Goal: Transaction & Acquisition: Purchase product/service

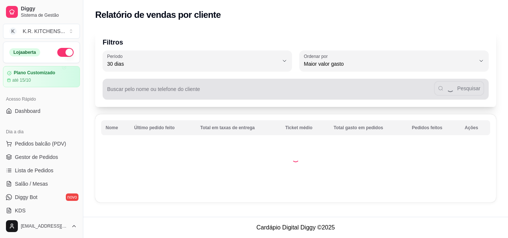
select select "30"
select select "HIGHEST_TOTAL_SPENT_WITH_ORDERS"
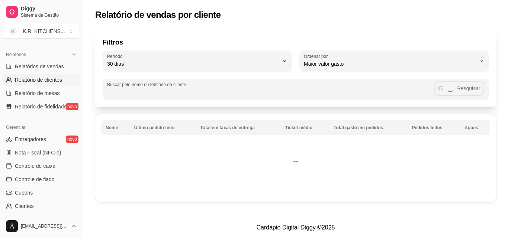
click at [148, 89] on input "Buscar pelo nome ou telefone do cliente" at bounding box center [270, 91] width 327 height 7
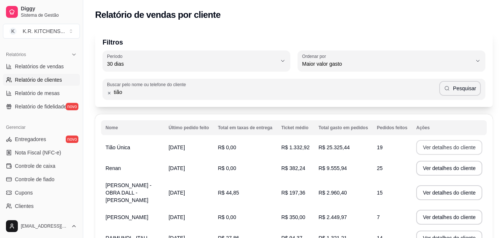
type input "tião"
click at [447, 146] on button "Ver detalhes do cliente" at bounding box center [449, 147] width 64 height 14
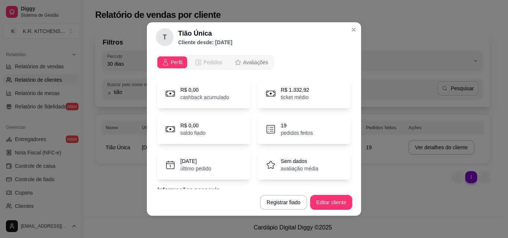
click at [203, 64] on span "Pedidos" at bounding box center [212, 62] width 19 height 7
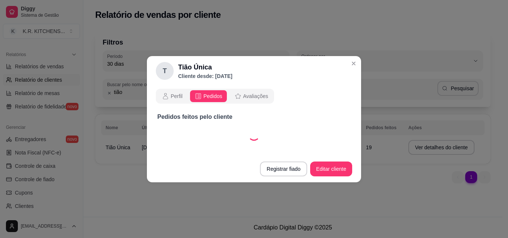
select select "30"
select select "ALL"
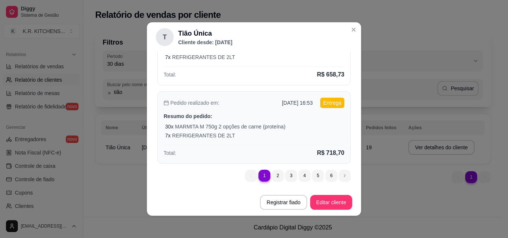
scroll to position [1, 0]
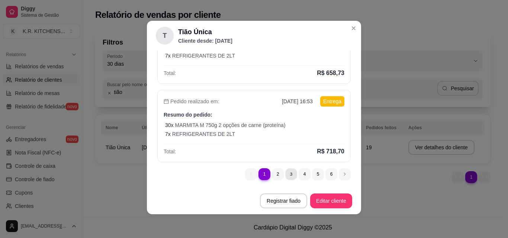
click at [281, 194] on button "Registrar fiado" at bounding box center [283, 201] width 47 height 15
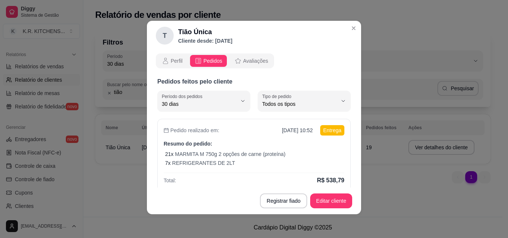
scroll to position [0, 0]
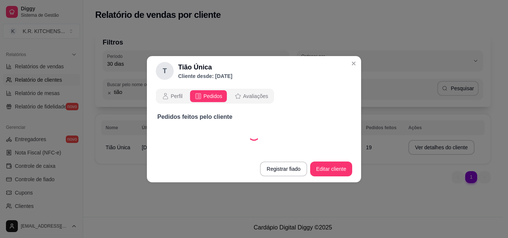
select select "30"
select select "ALL"
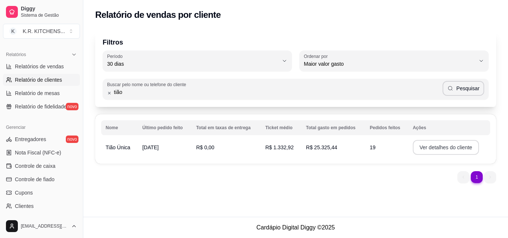
click at [444, 147] on button "Ver detalhes do cliente" at bounding box center [445, 147] width 66 height 15
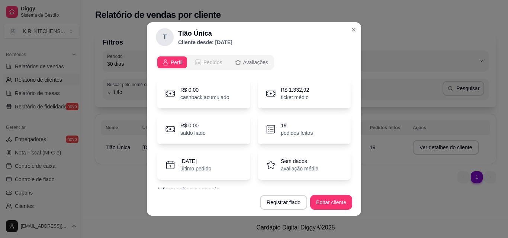
click at [206, 62] on span "Pedidos" at bounding box center [212, 62] width 19 height 7
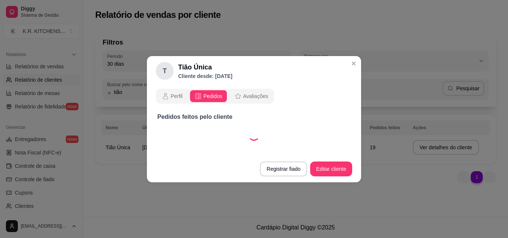
select select "30"
select select "ALL"
select select "30"
select select "ALL"
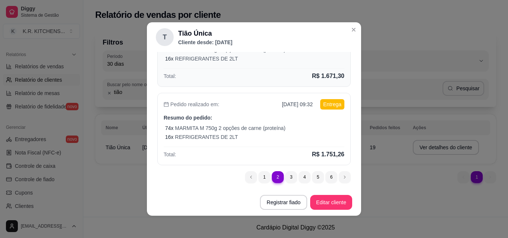
scroll to position [343, 0]
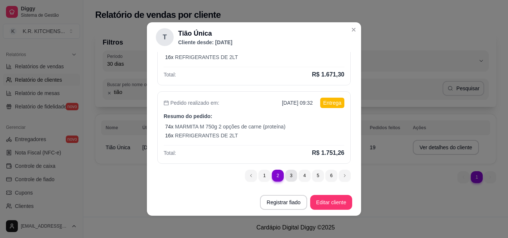
click at [282, 195] on button "Registrar fiado" at bounding box center [283, 202] width 47 height 15
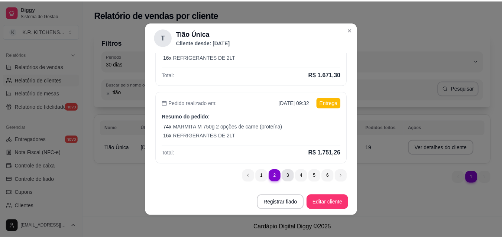
scroll to position [0, 0]
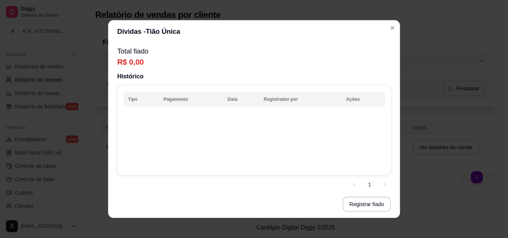
select select "30"
select select "ALL"
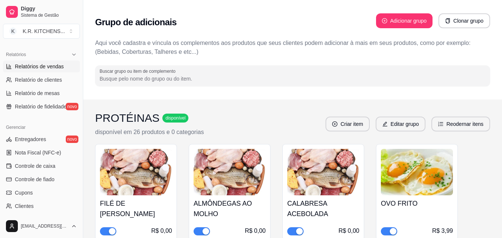
click at [48, 67] on span "Relatórios de vendas" at bounding box center [39, 66] width 49 height 7
select select "ALL"
select select "0"
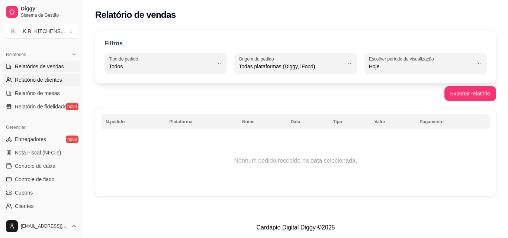
click at [54, 75] on link "Relatório de clientes" at bounding box center [41, 80] width 77 height 12
select select "30"
select select "HIGHEST_TOTAL_SPENT_WITH_ORDERS"
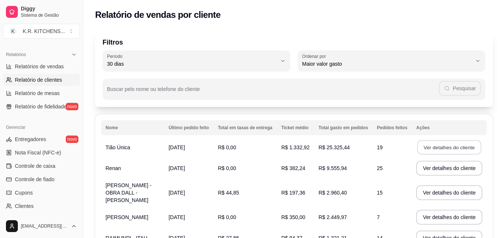
click at [443, 149] on button "Ver detalhes do cliente" at bounding box center [449, 147] width 64 height 14
click at [433, 146] on button "Ver detalhes do cliente" at bounding box center [449, 147] width 66 height 15
click at [431, 148] on button "Ver detalhes do cliente" at bounding box center [449, 147] width 66 height 15
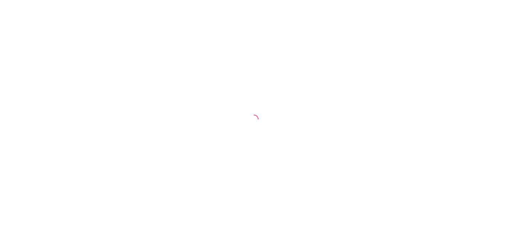
select select "30"
select select "HIGHEST_TOTAL_SPENT_WITH_ORDERS"
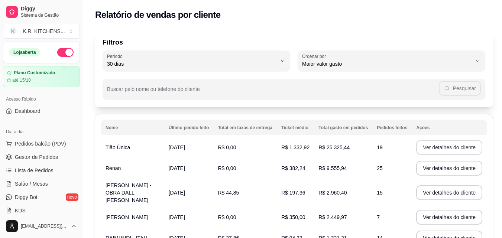
click at [450, 148] on button "Ver detalhes do cliente" at bounding box center [449, 147] width 66 height 15
click at [447, 149] on button "Ver detalhes do cliente" at bounding box center [449, 147] width 66 height 15
click at [447, 149] on button "Ver detalhes do cliente" at bounding box center [449, 147] width 64 height 14
click at [447, 150] on button "Ver detalhes do cliente" at bounding box center [449, 147] width 64 height 14
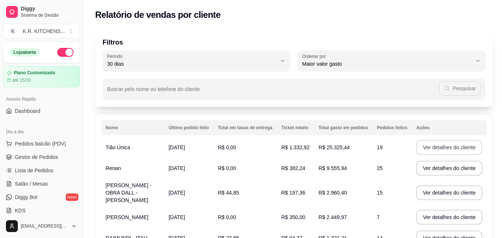
click at [447, 150] on button "Ver detalhes do cliente" at bounding box center [449, 147] width 66 height 15
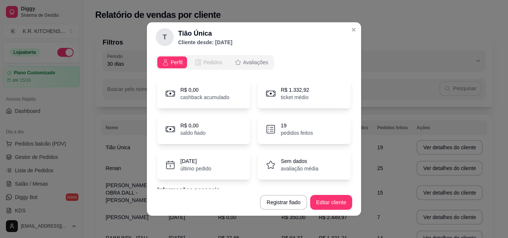
click at [203, 64] on span "Pedidos" at bounding box center [212, 62] width 19 height 7
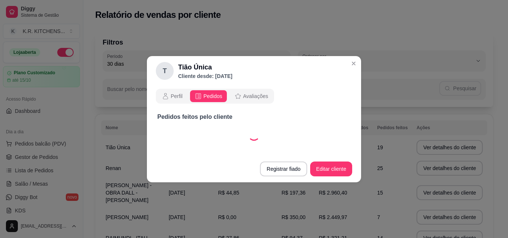
select select "30"
select select "ALL"
select select "30"
select select "ALL"
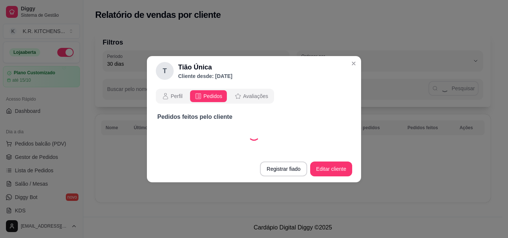
select select "30"
select select "ALL"
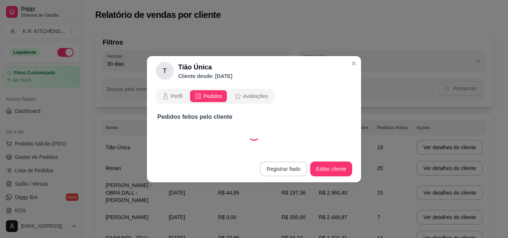
select select "30"
select select "ALL"
select select "30"
select select "ALL"
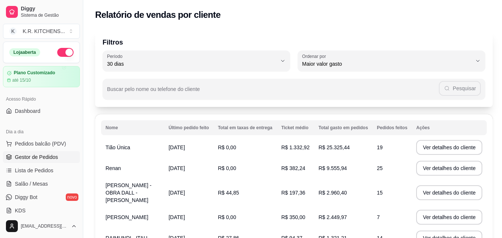
click at [37, 155] on span "Gestor de Pedidos" at bounding box center [36, 156] width 43 height 7
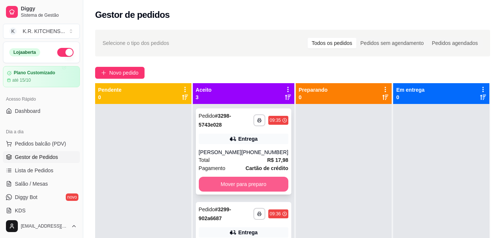
click at [213, 184] on button "Mover para preparo" at bounding box center [244, 184] width 90 height 15
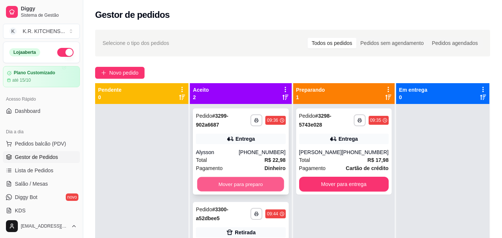
click at [230, 185] on button "Mover para preparo" at bounding box center [240, 184] width 87 height 14
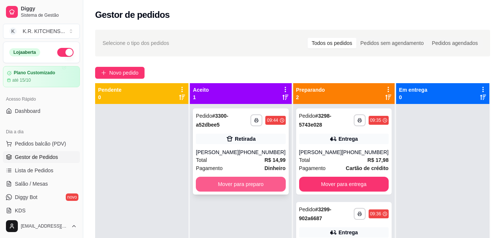
click at [231, 185] on button "Mover para preparo" at bounding box center [241, 184] width 90 height 15
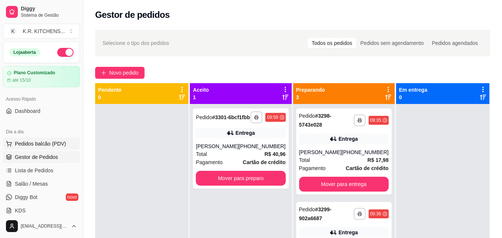
click at [34, 142] on span "Pedidos balcão (PDV)" at bounding box center [40, 143] width 51 height 7
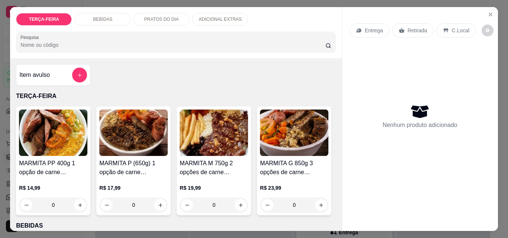
click at [201, 152] on img at bounding box center [213, 133] width 68 height 46
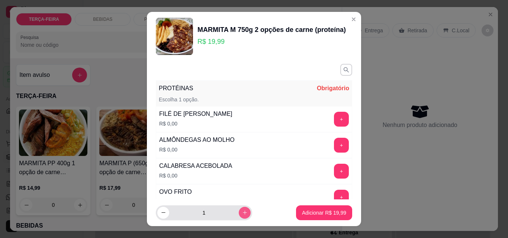
click at [242, 212] on icon "increase-product-quantity" at bounding box center [245, 213] width 6 height 6
type input "2"
click at [334, 117] on button "+" at bounding box center [341, 119] width 14 height 14
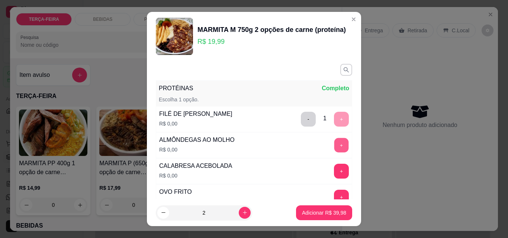
click at [334, 145] on button "+" at bounding box center [341, 145] width 14 height 14
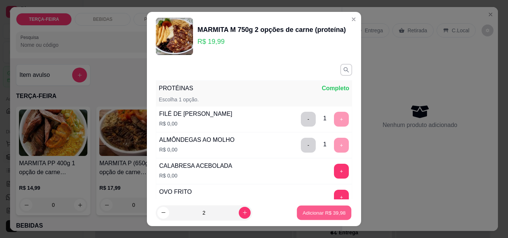
click at [315, 214] on p "Adicionar R$ 39,98" at bounding box center [323, 212] width 43 height 7
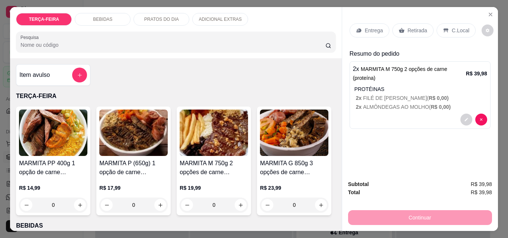
click at [373, 30] on p "Entrega" at bounding box center [374, 30] width 18 height 7
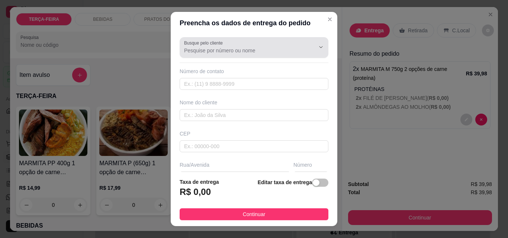
click at [274, 48] on input "Busque pelo cliente" at bounding box center [243, 50] width 119 height 7
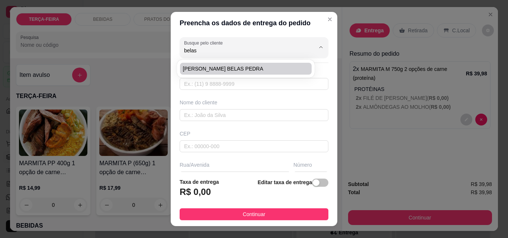
click at [257, 68] on span "[PERSON_NAME] BELAS PEDRA" at bounding box center [242, 68] width 118 height 7
type input "[PERSON_NAME] BELAS PEDRA"
type input "47991229861"
type input "[PERSON_NAME] BELAS PEDRA"
type input "OSNI MELO"
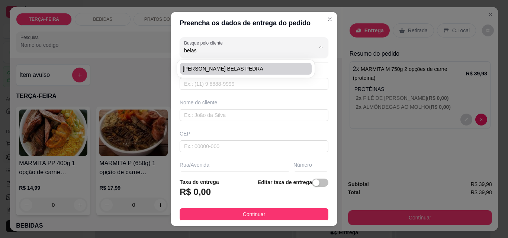
type input "163"
type input "ITAJAI"
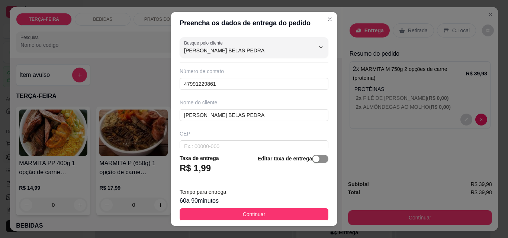
type input "[PERSON_NAME] BELAS PEDRA"
click at [315, 160] on span "button" at bounding box center [320, 159] width 16 height 8
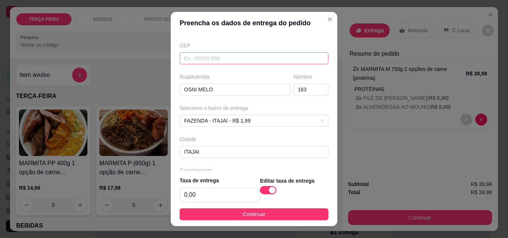
scroll to position [111, 0]
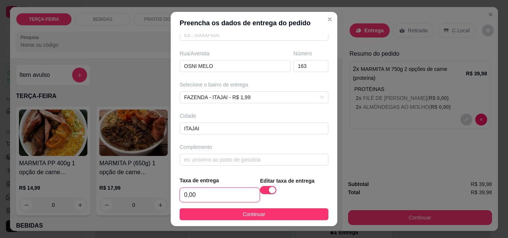
click at [206, 191] on input "0,00" at bounding box center [220, 195] width 80 height 14
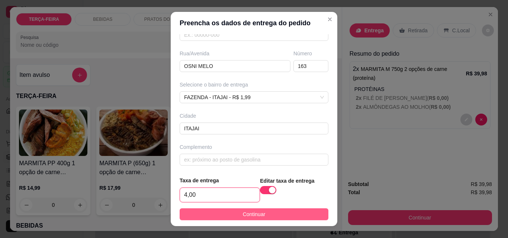
type input "4,00"
click at [227, 215] on button "Continuar" at bounding box center [253, 214] width 149 height 12
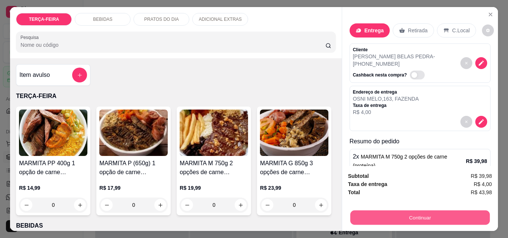
click at [422, 213] on button "Continuar" at bounding box center [419, 217] width 139 height 14
click at [372, 210] on button "Continuar" at bounding box center [419, 217] width 139 height 14
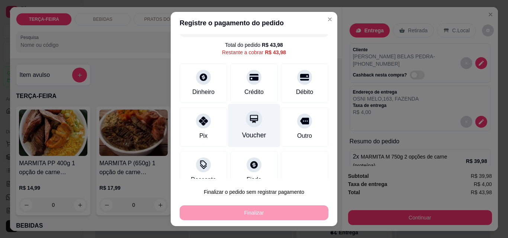
scroll to position [30, 0]
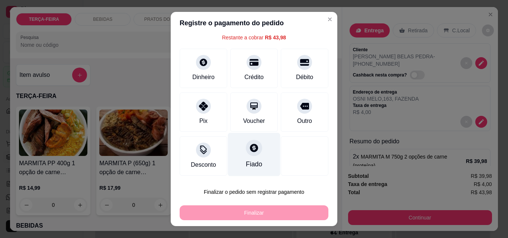
click at [250, 150] on icon at bounding box center [254, 148] width 10 height 10
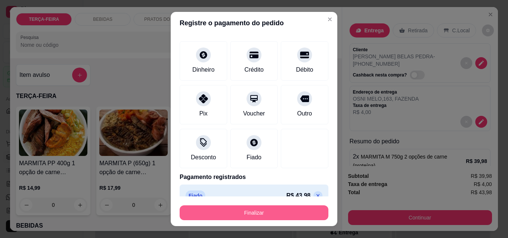
click at [244, 210] on button "Finalizar" at bounding box center [253, 213] width 149 height 15
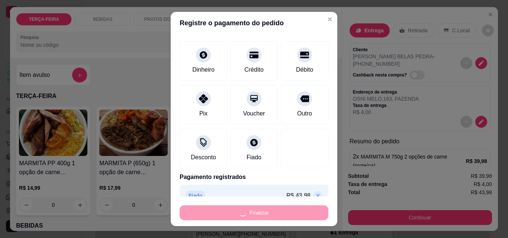
type input "-R$ 43,98"
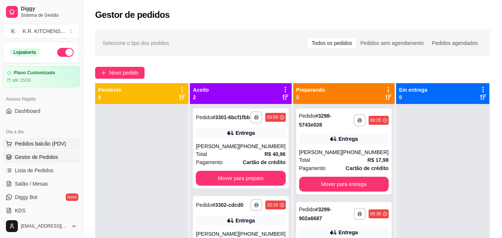
click at [39, 142] on span "Pedidos balcão (PDV)" at bounding box center [40, 143] width 51 height 7
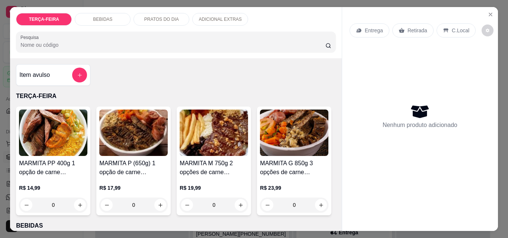
click at [217, 159] on h4 "MARMITA M 750g 2 opções de carne (proteína)" at bounding box center [213, 168] width 68 height 18
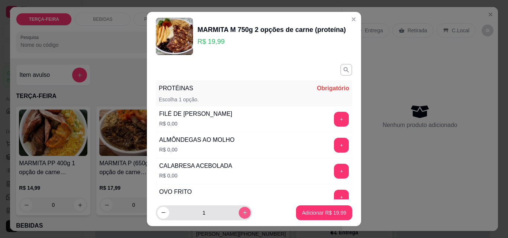
click at [239, 214] on button "increase-product-quantity" at bounding box center [245, 213] width 12 height 12
click at [242, 214] on icon "increase-product-quantity" at bounding box center [245, 213] width 6 height 6
type input "5"
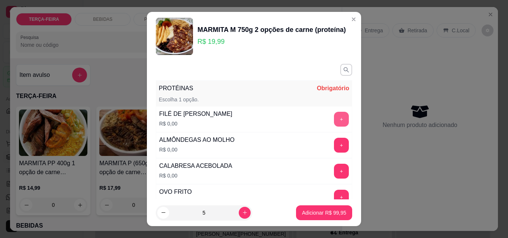
click at [334, 116] on button "+" at bounding box center [341, 119] width 15 height 15
click at [334, 146] on button "+" at bounding box center [341, 145] width 14 height 14
click at [331, 146] on div "+" at bounding box center [341, 145] width 21 height 15
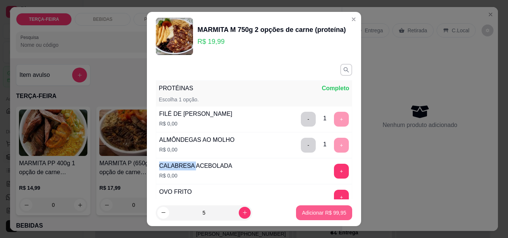
click at [317, 210] on p "Adicionar R$ 99,95" at bounding box center [324, 212] width 44 height 7
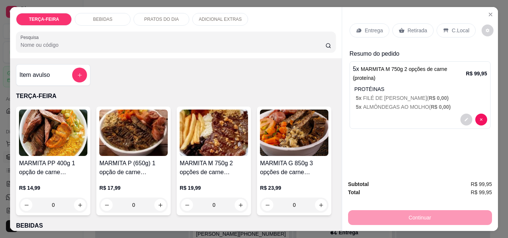
click at [213, 159] on h4 "MARMITA M 750g 2 opções de carne (proteína)" at bounding box center [213, 168] width 68 height 18
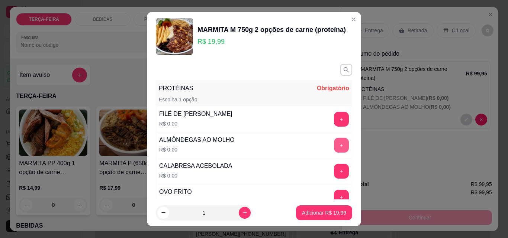
click at [334, 144] on button "+" at bounding box center [341, 145] width 15 height 15
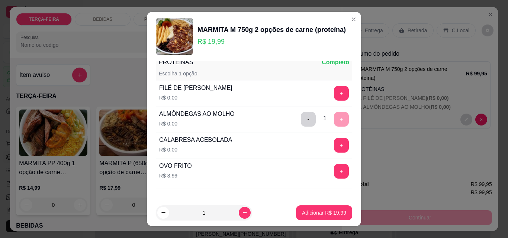
scroll to position [37, 0]
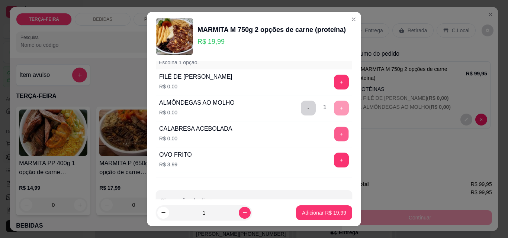
click at [334, 133] on button "+" at bounding box center [341, 134] width 14 height 14
click at [321, 211] on p "Adicionar R$ 19,99" at bounding box center [324, 212] width 44 height 7
click at [321, 211] on div "MARMITA PP 400g 1 opção de carne (proteína) R$ 14,99 0 MARMITA P (650g) 1 opção…" at bounding box center [175, 161] width 319 height 109
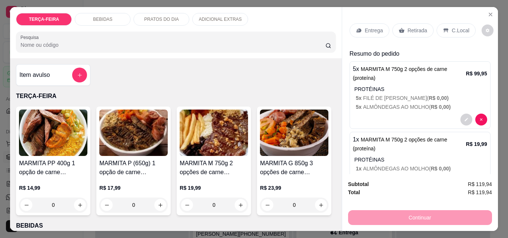
click at [361, 27] on div "Entrega" at bounding box center [369, 30] width 40 height 14
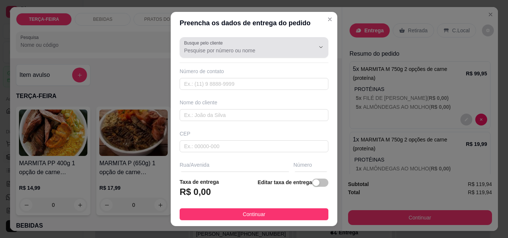
click at [276, 50] on input "Busque pelo cliente" at bounding box center [243, 50] width 119 height 7
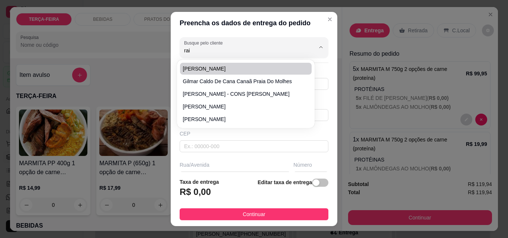
click at [218, 68] on span "[PERSON_NAME]" at bounding box center [242, 68] width 118 height 7
type input "[PERSON_NAME]"
type input "47999942002"
type input "[PERSON_NAME]"
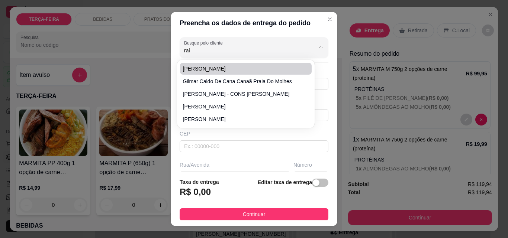
type input "1072"
type input "em frente ao numero 1588"
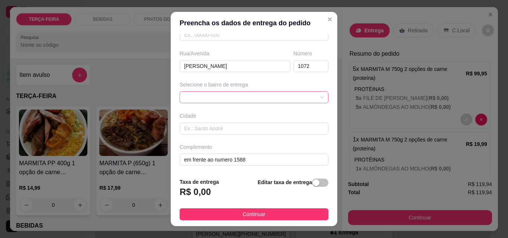
scroll to position [113, 0]
type input "[PERSON_NAME]"
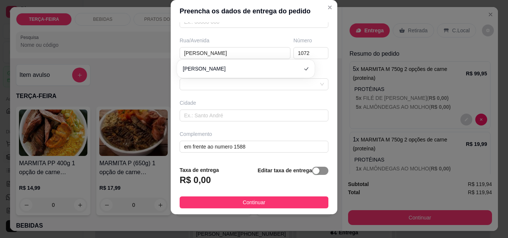
click at [315, 170] on span "button" at bounding box center [320, 171] width 16 height 8
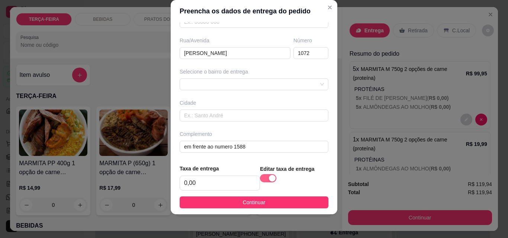
click at [315, 170] on div "Editar taxa de entrega" at bounding box center [294, 178] width 68 height 26
click at [221, 188] on input "0,00" at bounding box center [220, 183] width 80 height 14
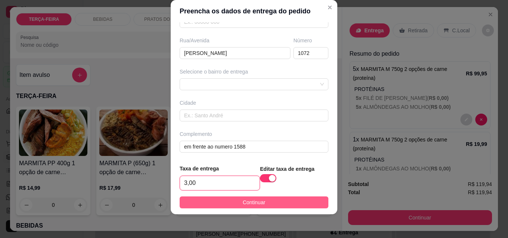
type input "3,00"
click at [244, 203] on span "Continuar" at bounding box center [254, 202] width 23 height 8
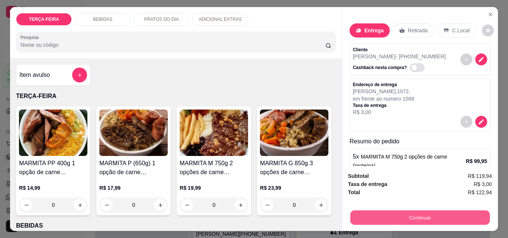
click at [414, 216] on button "Continuar" at bounding box center [419, 217] width 139 height 14
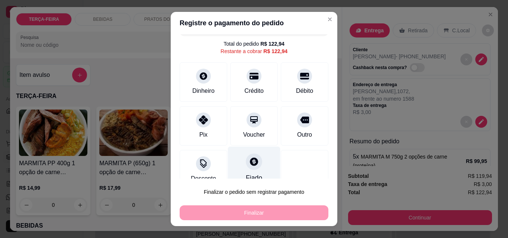
scroll to position [30, 0]
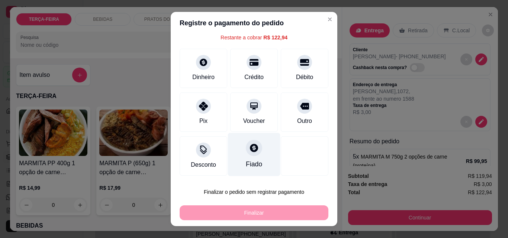
click at [249, 152] on icon at bounding box center [254, 148] width 10 height 10
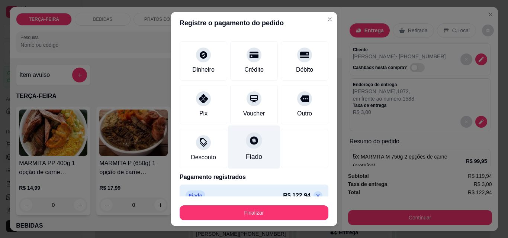
click at [250, 144] on icon at bounding box center [254, 140] width 8 height 8
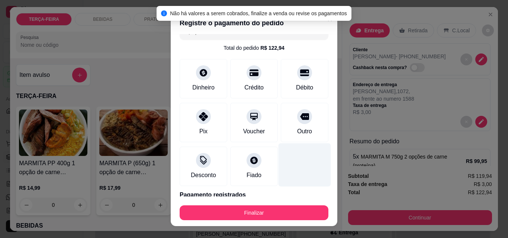
scroll to position [43, 0]
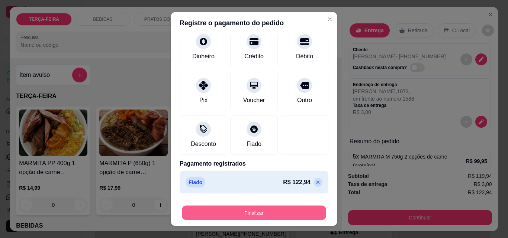
click at [262, 211] on button "Finalizar" at bounding box center [254, 213] width 144 height 14
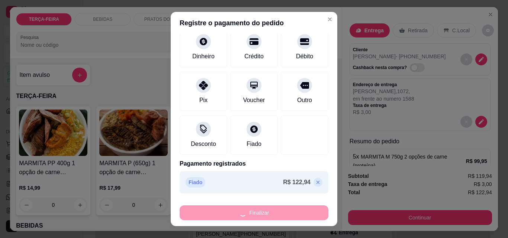
type input "-R$ 122,94"
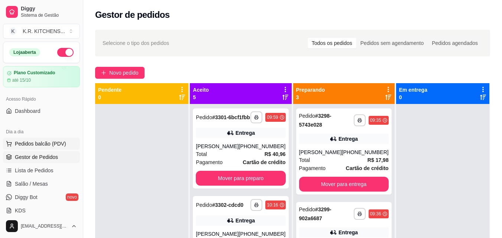
click at [36, 141] on span "Pedidos balcão (PDV)" at bounding box center [40, 143] width 51 height 7
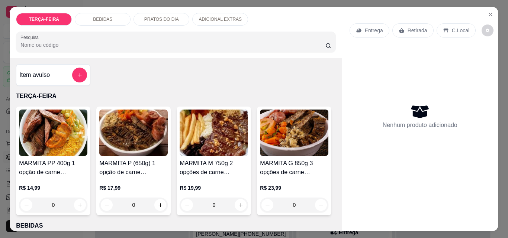
click at [211, 145] on img at bounding box center [213, 133] width 68 height 46
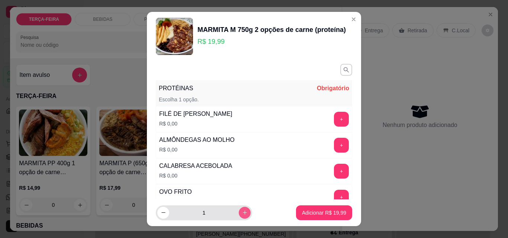
click at [242, 212] on icon "increase-product-quantity" at bounding box center [245, 213] width 6 height 6
type input "3"
click at [334, 120] on button "+" at bounding box center [341, 119] width 15 height 15
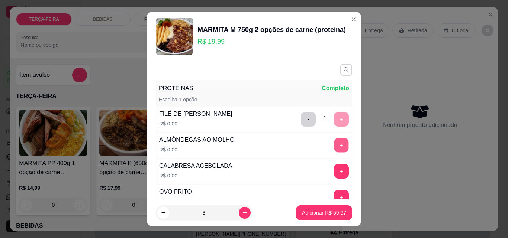
click at [334, 149] on button "+" at bounding box center [341, 145] width 14 height 14
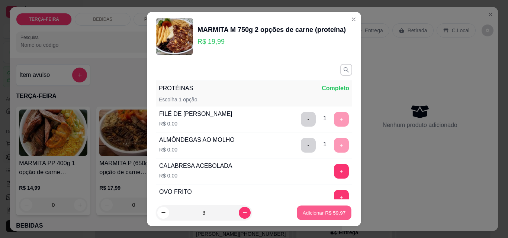
click at [315, 214] on p "Adicionar R$ 59,97" at bounding box center [323, 212] width 43 height 7
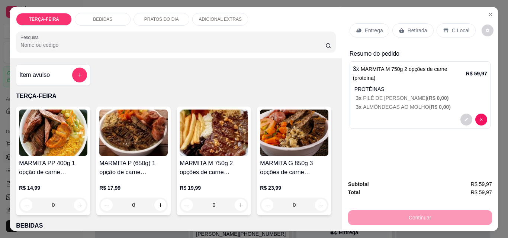
click at [369, 29] on p "Entrega" at bounding box center [374, 30] width 18 height 7
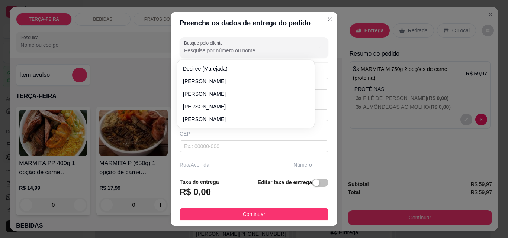
click at [242, 50] on input "Busque pelo cliente" at bounding box center [243, 50] width 119 height 7
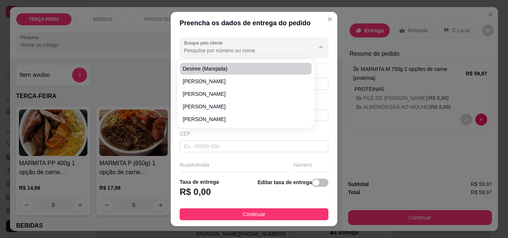
click at [205, 70] on span "Desiree (marejada)" at bounding box center [242, 68] width 118 height 7
type input "Desiree (marejada)"
type input "47984441310"
type input "Desiree (marejada)"
type input "Av Marejada"
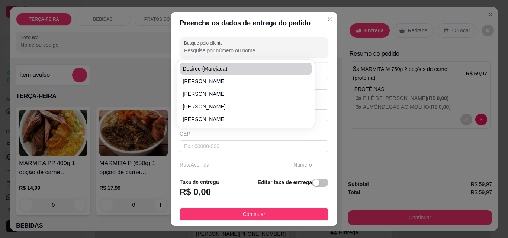
type input "Xx"
type input "ITAJAI"
type input "Na marejada para o deposito"
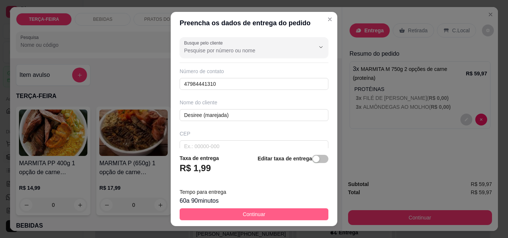
click at [254, 215] on span "Continuar" at bounding box center [254, 214] width 23 height 8
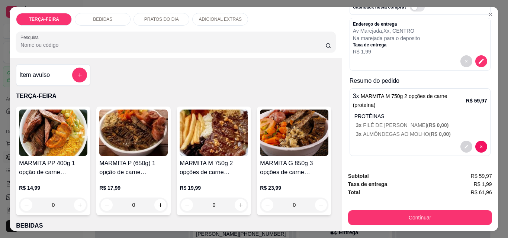
scroll to position [61, 0]
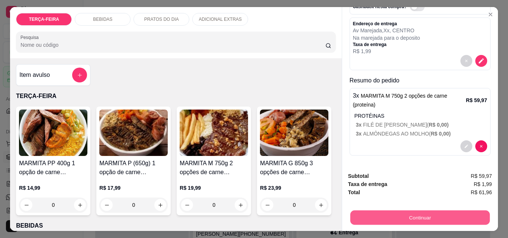
click at [397, 215] on button "Continuar" at bounding box center [419, 217] width 139 height 14
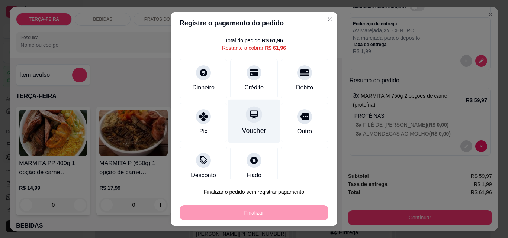
scroll to position [30, 0]
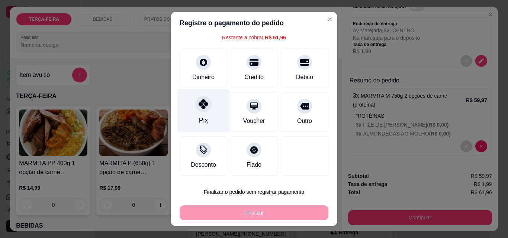
click at [199, 108] on icon at bounding box center [203, 104] width 10 height 10
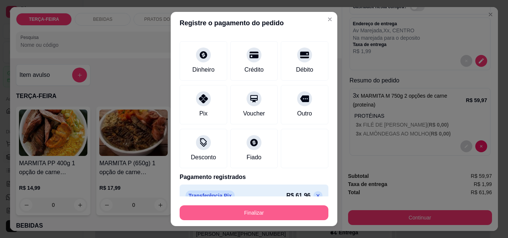
click at [242, 213] on button "Finalizar" at bounding box center [253, 213] width 149 height 15
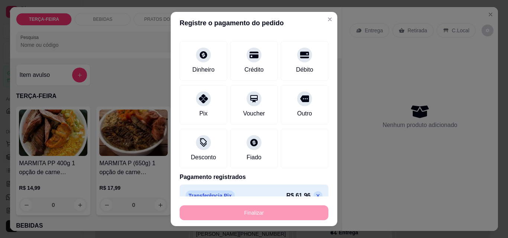
type input "-R$ 61,96"
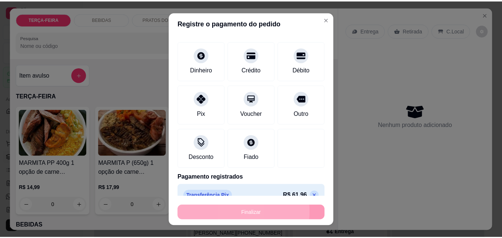
scroll to position [0, 0]
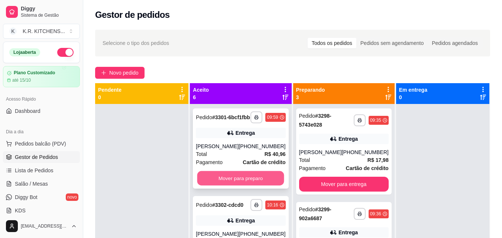
click at [231, 179] on button "Mover para preparo" at bounding box center [240, 178] width 87 height 14
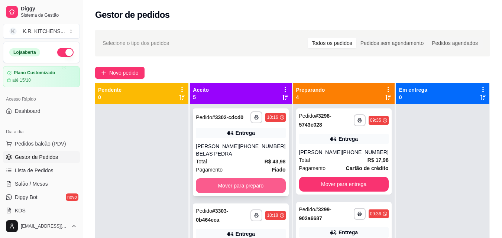
click at [237, 193] on button "Mover para preparo" at bounding box center [241, 185] width 90 height 15
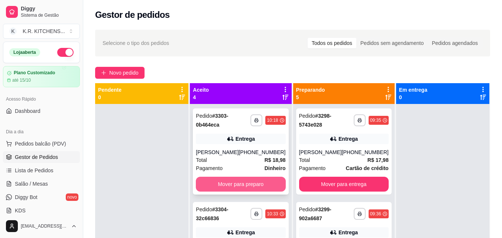
click at [237, 182] on button "Mover para preparo" at bounding box center [241, 184] width 90 height 15
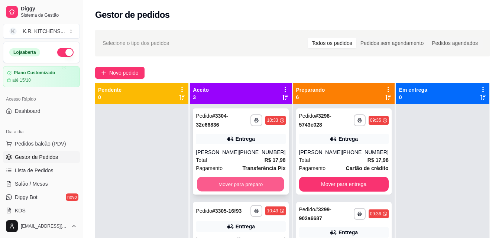
click at [246, 180] on button "Mover para preparo" at bounding box center [240, 184] width 87 height 14
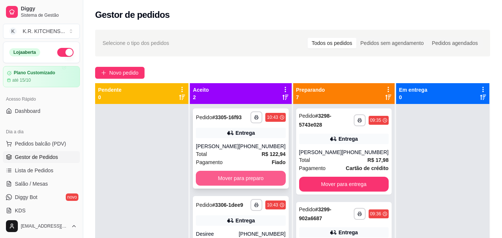
click at [245, 179] on button "Mover para preparo" at bounding box center [241, 178] width 90 height 15
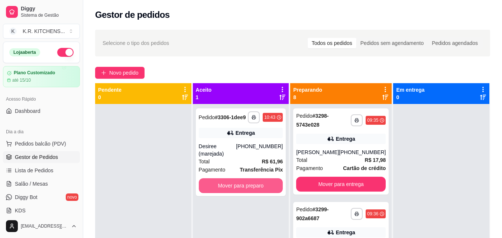
click at [245, 180] on button "Mover para preparo" at bounding box center [241, 185] width 84 height 15
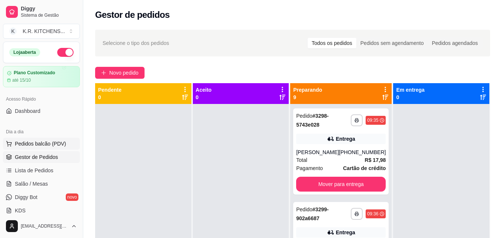
click at [26, 143] on span "Pedidos balcão (PDV)" at bounding box center [40, 143] width 51 height 7
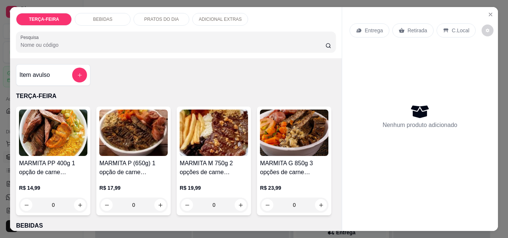
click at [207, 159] on h4 "MARMITA M 750g 2 opções de carne (proteína)" at bounding box center [213, 168] width 68 height 18
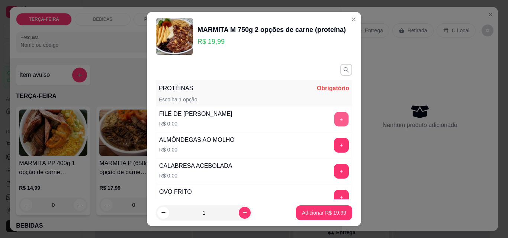
click at [334, 116] on button "+" at bounding box center [341, 119] width 14 height 14
click at [331, 116] on div "+" at bounding box center [341, 119] width 21 height 15
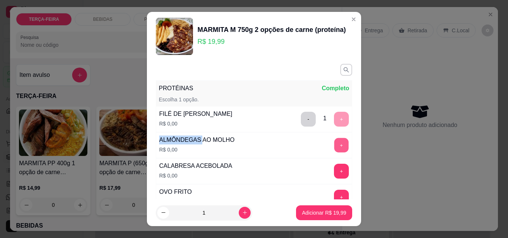
click at [334, 146] on button "+" at bounding box center [341, 145] width 14 height 14
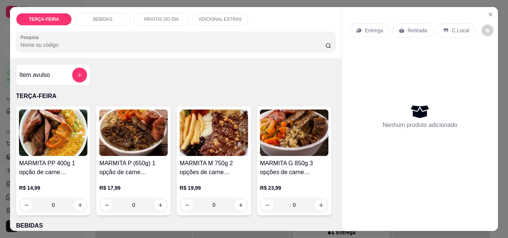
click at [197, 145] on img at bounding box center [213, 133] width 68 height 46
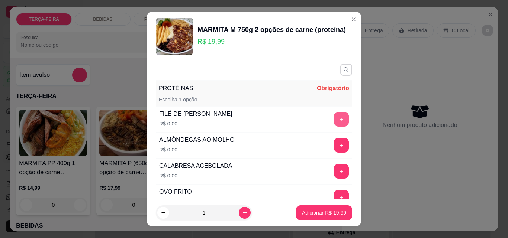
click at [334, 116] on button "+" at bounding box center [341, 119] width 15 height 15
click at [334, 147] on button "+" at bounding box center [341, 145] width 14 height 14
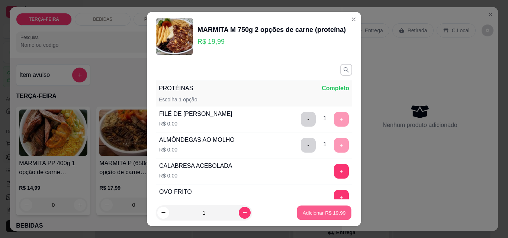
click at [324, 211] on p "Adicionar R$ 19,99" at bounding box center [323, 212] width 43 height 7
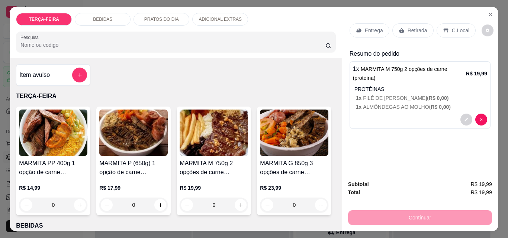
click at [414, 27] on p "Retirada" at bounding box center [417, 30] width 20 height 7
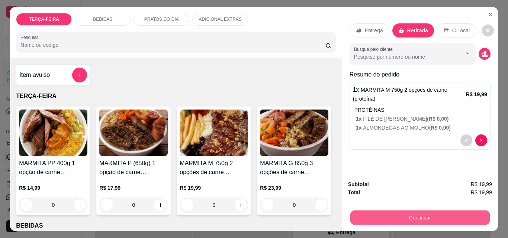
click at [394, 214] on button "Continuar" at bounding box center [419, 217] width 139 height 14
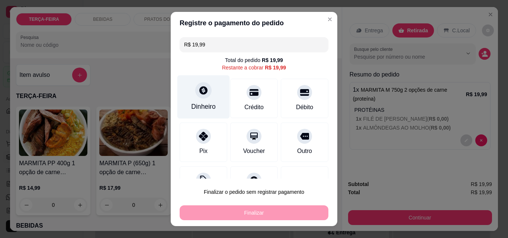
click at [194, 100] on div "Dinheiro" at bounding box center [203, 96] width 52 height 43
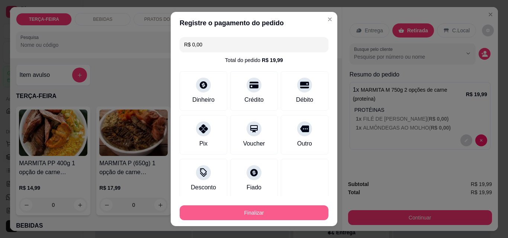
click at [285, 213] on button "Finalizar" at bounding box center [253, 213] width 149 height 15
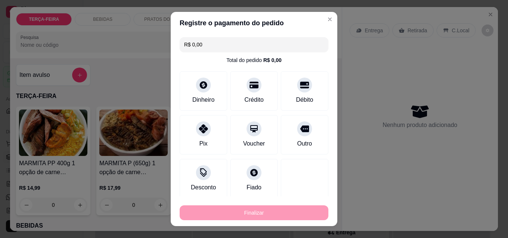
type input "-R$ 19,99"
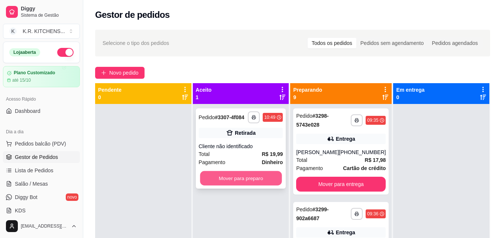
click at [237, 173] on button "Mover para preparo" at bounding box center [241, 178] width 82 height 14
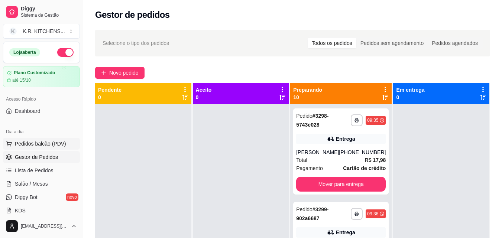
click at [43, 143] on span "Pedidos balcão (PDV)" at bounding box center [40, 143] width 51 height 7
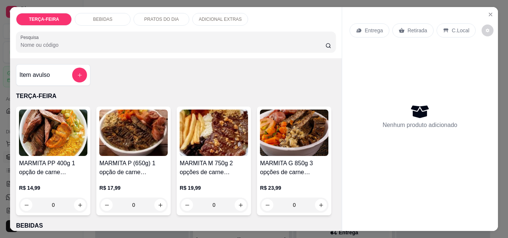
click at [204, 164] on h4 "MARMITA M 750g 2 opções de carne (proteína)" at bounding box center [213, 168] width 68 height 18
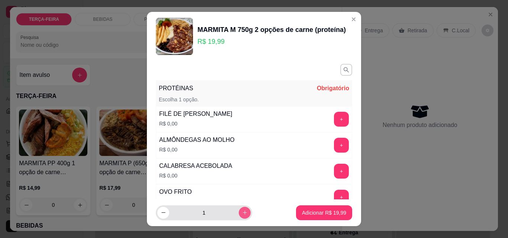
click at [242, 211] on icon "increase-product-quantity" at bounding box center [245, 213] width 6 height 6
type input "3"
click at [334, 124] on button "+" at bounding box center [341, 119] width 15 height 15
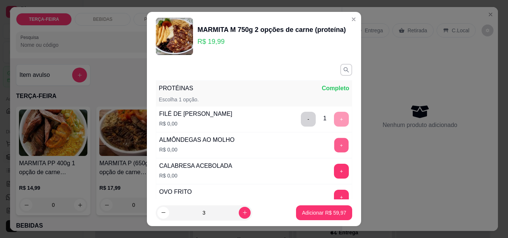
click at [334, 147] on button "+" at bounding box center [341, 145] width 14 height 14
click at [326, 213] on p "Adicionar R$ 59,97" at bounding box center [324, 212] width 44 height 7
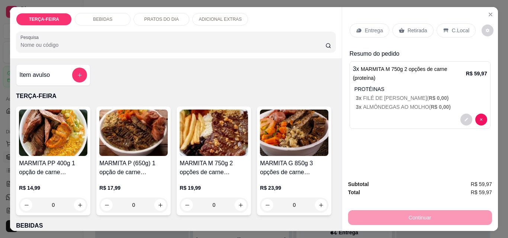
click at [417, 30] on p "Retirada" at bounding box center [417, 30] width 20 height 7
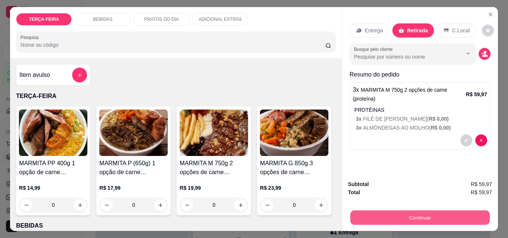
click at [382, 215] on button "Continuar" at bounding box center [419, 217] width 139 height 14
click at [397, 217] on button "Continuar" at bounding box center [419, 217] width 139 height 14
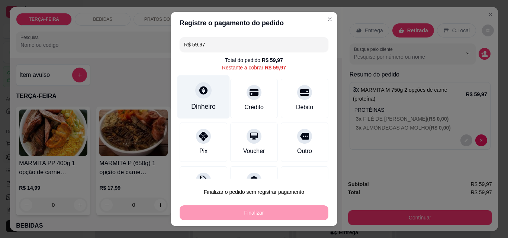
click at [200, 97] on div at bounding box center [203, 90] width 16 height 16
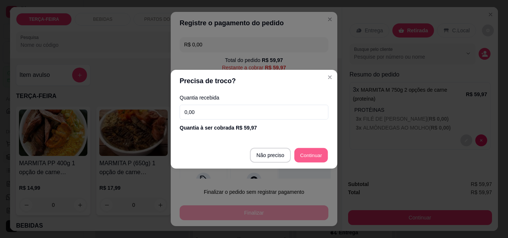
click at [312, 156] on div "R$ 0,00 Total do pedido R$ 59,97 Restante a cobrar R$ 59,97 Dinheiro Crédito Dé…" at bounding box center [254, 106] width 166 height 145
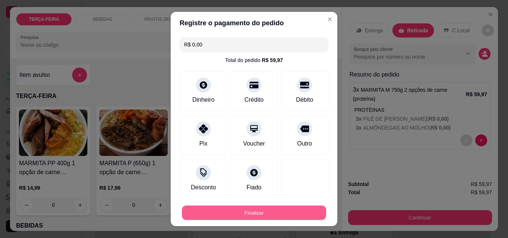
click at [287, 211] on button "Finalizar" at bounding box center [254, 213] width 144 height 14
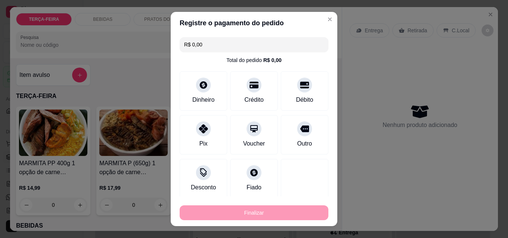
type input "-R$ 59,97"
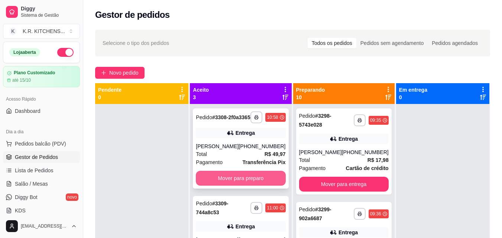
click at [217, 181] on button "Mover para preparo" at bounding box center [241, 178] width 90 height 15
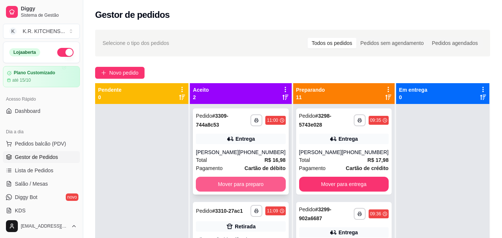
click at [215, 183] on button "Mover para preparo" at bounding box center [241, 184] width 90 height 15
click at [215, 183] on div "Mover para preparo" at bounding box center [241, 184] width 90 height 15
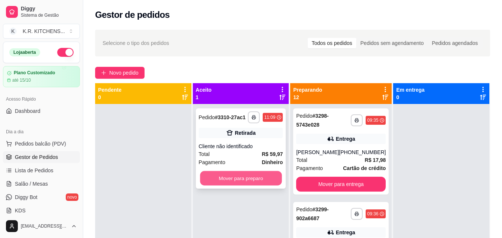
click at [260, 177] on button "Mover para preparo" at bounding box center [241, 178] width 82 height 14
click at [260, 177] on div "Mover para preparo" at bounding box center [241, 178] width 84 height 15
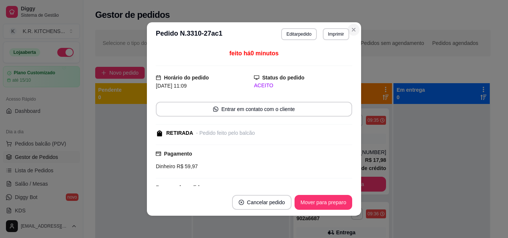
click at [351, 27] on div "**********" at bounding box center [292, 177] width 419 height 305
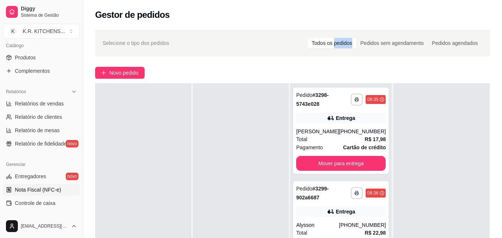
scroll to position [297, 0]
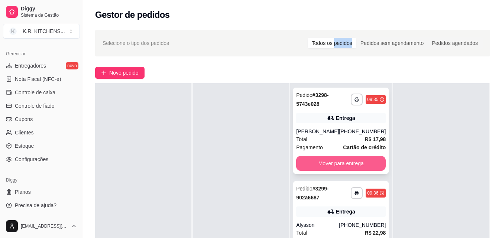
click at [357, 162] on button "Mover para entrega" at bounding box center [341, 163] width 90 height 15
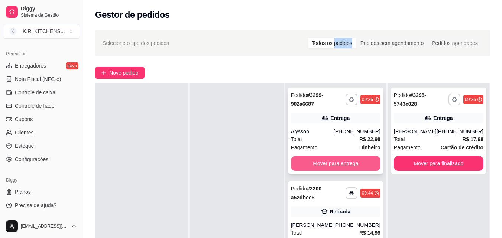
click at [356, 164] on button "Mover para entrega" at bounding box center [336, 163] width 90 height 15
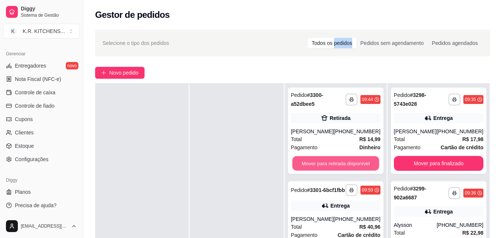
click at [356, 164] on button "Mover para retirada disponível" at bounding box center [335, 163] width 87 height 14
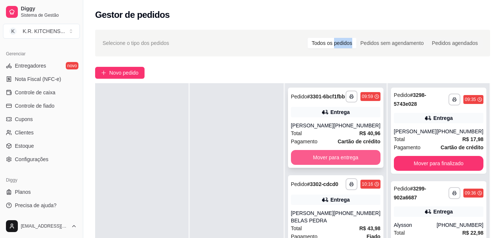
click at [356, 163] on button "Mover para entrega" at bounding box center [336, 157] width 90 height 15
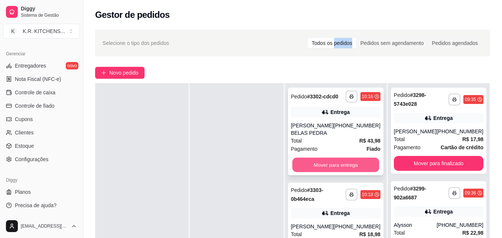
click at [352, 172] on button "Mover para entrega" at bounding box center [335, 165] width 87 height 14
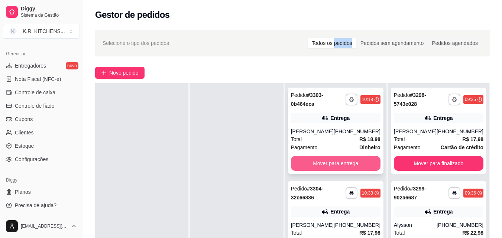
click at [364, 163] on button "Mover para entrega" at bounding box center [336, 163] width 90 height 15
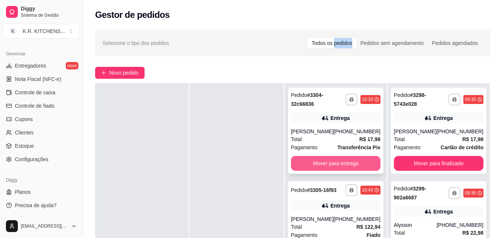
click at [367, 159] on button "Mover para entrega" at bounding box center [336, 163] width 90 height 15
click at [367, 159] on div "Mover para entrega" at bounding box center [336, 163] width 90 height 15
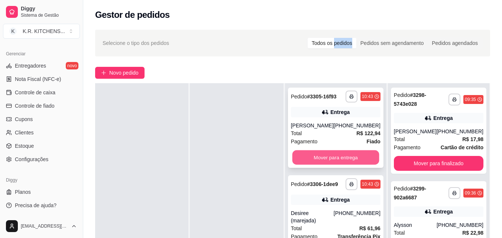
click at [367, 157] on button "Mover para entrega" at bounding box center [335, 158] width 87 height 14
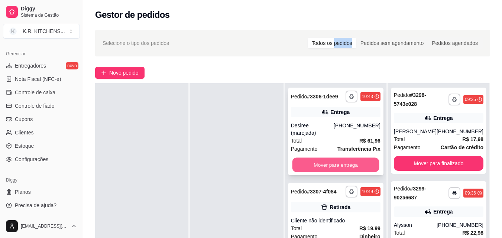
click at [372, 161] on button "Mover para entrega" at bounding box center [335, 165] width 87 height 14
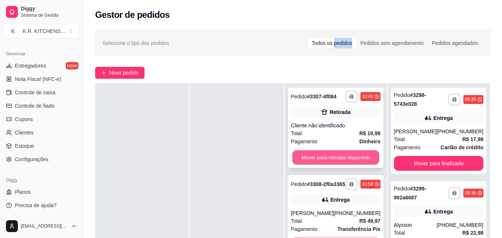
click at [371, 160] on button "Mover para retirada disponível" at bounding box center [335, 158] width 87 height 14
click at [371, 160] on div "Mover para retirada disponível" at bounding box center [336, 157] width 90 height 15
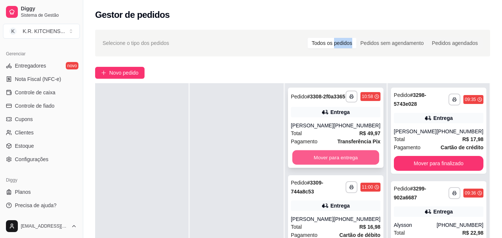
click at [365, 165] on button "Mover para entrega" at bounding box center [335, 158] width 87 height 14
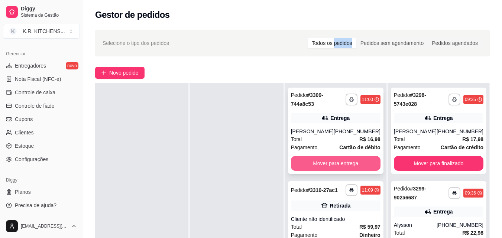
click at [372, 164] on button "Mover para entrega" at bounding box center [336, 163] width 90 height 15
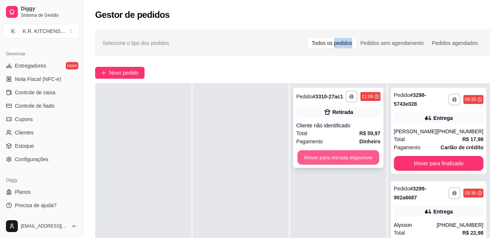
click at [373, 156] on button "Mover para retirada disponível" at bounding box center [339, 158] width 82 height 14
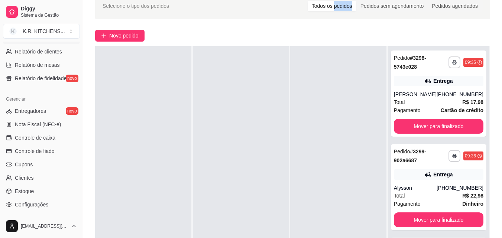
scroll to position [148, 0]
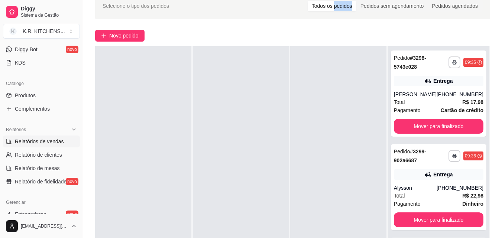
click at [37, 138] on span "Relatórios de vendas" at bounding box center [39, 141] width 49 height 7
select select "ALL"
select select "0"
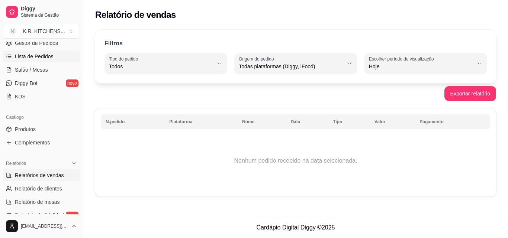
scroll to position [74, 0]
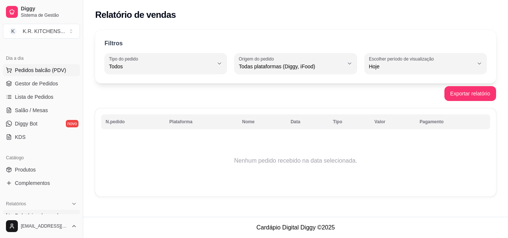
click at [50, 70] on span "Pedidos balcão (PDV)" at bounding box center [40, 70] width 51 height 7
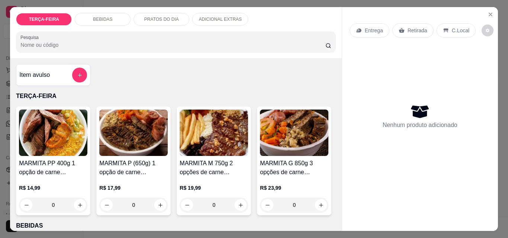
click at [213, 162] on h4 "MARMITA M 750g 2 opções de carne (proteína)" at bounding box center [213, 168] width 68 height 18
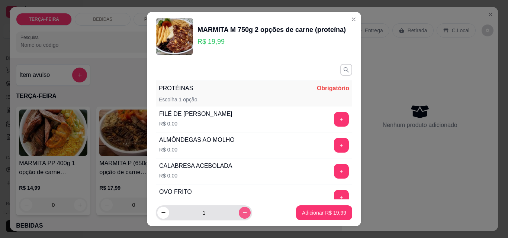
click at [242, 213] on icon "increase-product-quantity" at bounding box center [245, 213] width 6 height 6
click at [242, 212] on icon "increase-product-quantity" at bounding box center [245, 213] width 6 height 6
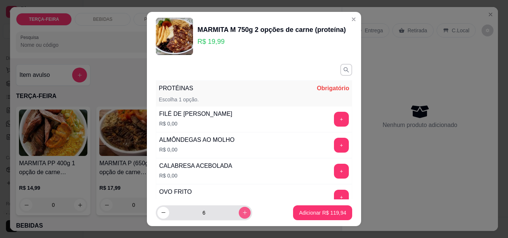
click at [242, 212] on icon "increase-product-quantity" at bounding box center [245, 213] width 6 height 6
click at [242, 213] on icon "increase-product-quantity" at bounding box center [245, 213] width 6 height 6
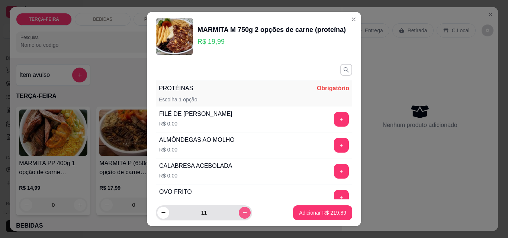
click at [242, 213] on icon "increase-product-quantity" at bounding box center [245, 213] width 6 height 6
type input "12"
click at [334, 118] on button "+" at bounding box center [341, 119] width 15 height 15
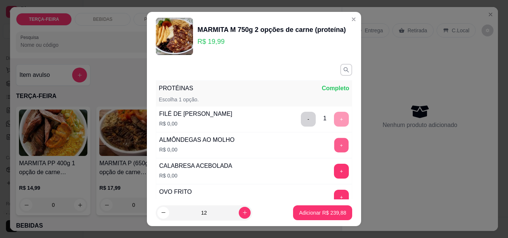
click at [334, 151] on button "+" at bounding box center [341, 145] width 14 height 14
click at [310, 216] on p "Adicionar R$ 239,88" at bounding box center [322, 212] width 47 height 7
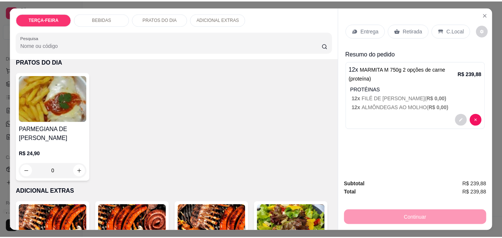
scroll to position [409, 0]
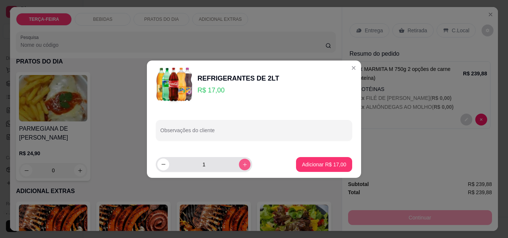
click at [242, 164] on button "increase-product-quantity" at bounding box center [245, 165] width 12 height 12
type input "4"
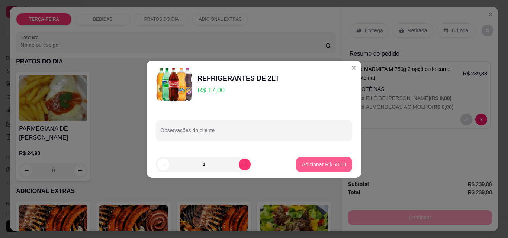
click at [323, 165] on p "Adicionar R$ 68,00" at bounding box center [324, 164] width 44 height 7
type input "4"
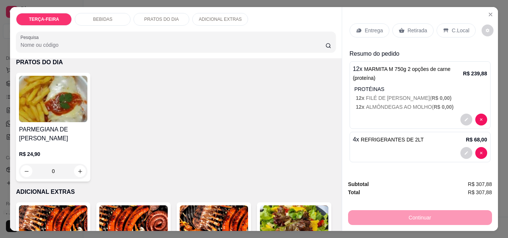
click at [365, 27] on p "Entrega" at bounding box center [374, 30] width 18 height 7
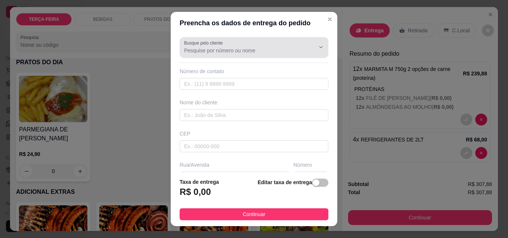
click at [208, 51] on input "Busque pelo cliente" at bounding box center [243, 50] width 119 height 7
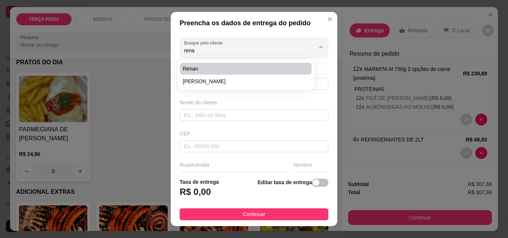
click at [192, 67] on span "Renan" at bounding box center [242, 68] width 118 height 7
type input "Renan"
type input "14981711349"
type input "Renan"
type input "Marejada"
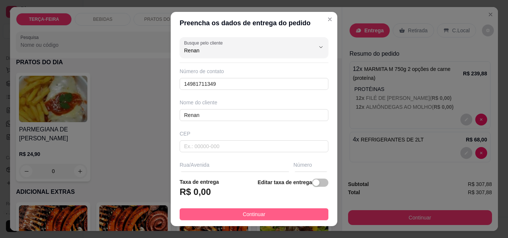
type input "Renan"
click at [281, 216] on button "Continuar" at bounding box center [253, 214] width 149 height 12
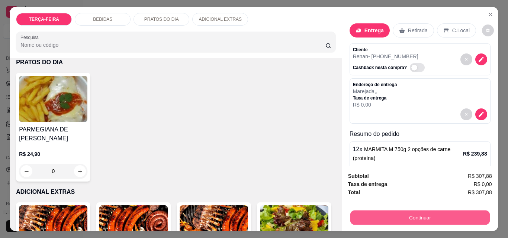
click at [367, 214] on button "Continuar" at bounding box center [419, 217] width 139 height 14
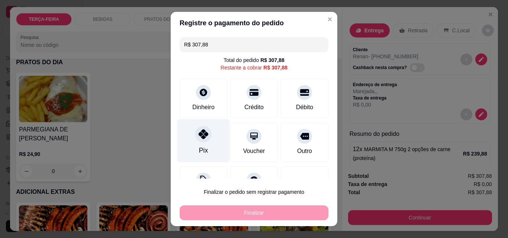
click at [201, 135] on icon at bounding box center [203, 134] width 10 height 10
type input "R$ 0,00"
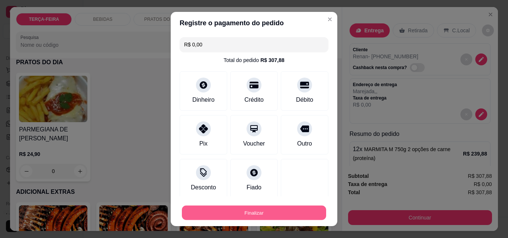
click at [240, 217] on button "Finalizar" at bounding box center [254, 213] width 144 height 14
click at [240, 217] on div "Finalizar" at bounding box center [253, 213] width 149 height 15
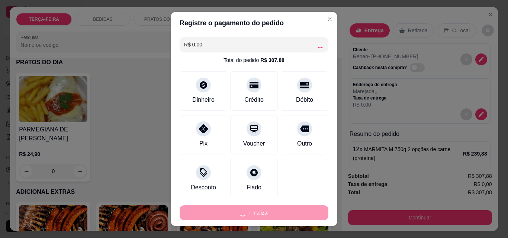
type input "0"
type input "-R$ 307,88"
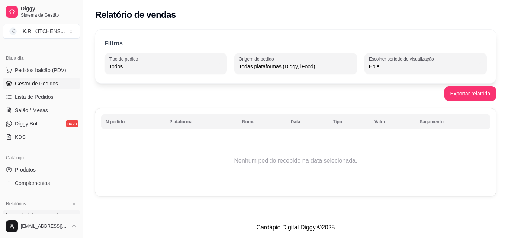
click at [47, 84] on span "Gestor de Pedidos" at bounding box center [36, 83] width 43 height 7
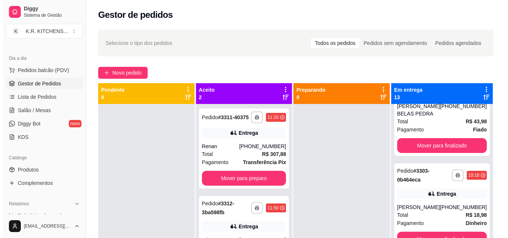
scroll to position [372, 0]
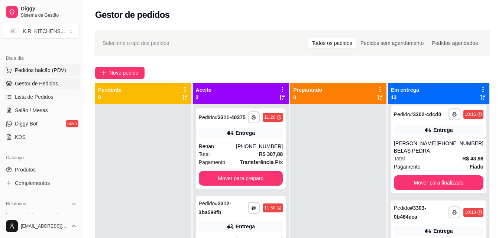
click at [43, 66] on button "Pedidos balcão (PDV)" at bounding box center [41, 70] width 77 height 12
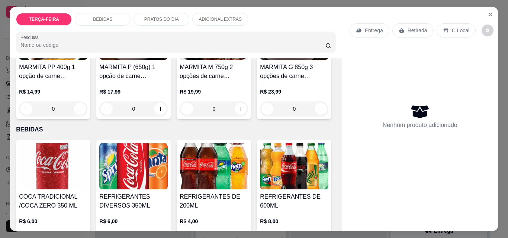
scroll to position [111, 0]
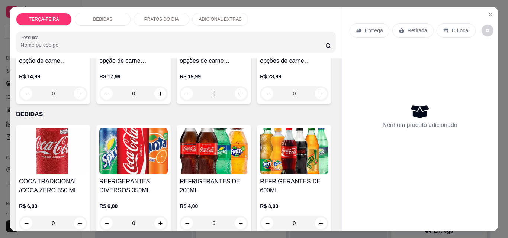
click at [260, 45] on img at bounding box center [294, 21] width 68 height 46
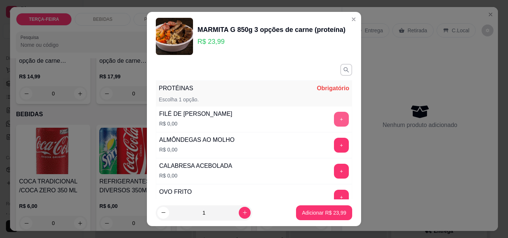
click at [334, 119] on button "+" at bounding box center [341, 119] width 15 height 15
click at [331, 153] on div "+" at bounding box center [341, 145] width 21 height 15
click at [334, 170] on button "+" at bounding box center [341, 171] width 15 height 15
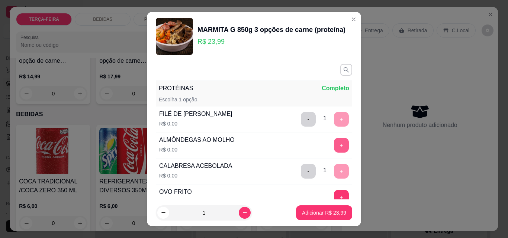
click at [334, 144] on button "+" at bounding box center [341, 145] width 15 height 15
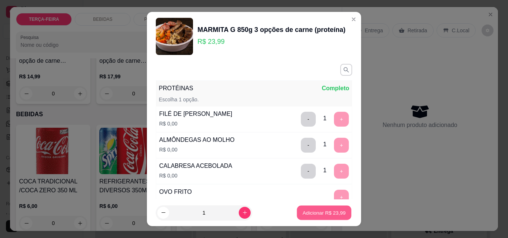
click at [316, 211] on p "Adicionar R$ 23,99" at bounding box center [323, 212] width 43 height 7
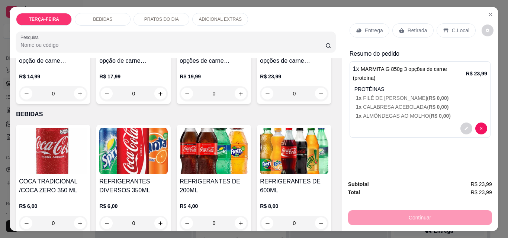
drag, startPoint x: 412, startPoint y: 30, endPoint x: 409, endPoint y: 40, distance: 10.2
click at [412, 31] on p "Retirada" at bounding box center [417, 30] width 20 height 7
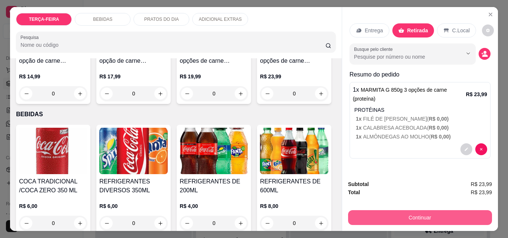
click at [398, 211] on button "Continuar" at bounding box center [420, 217] width 144 height 15
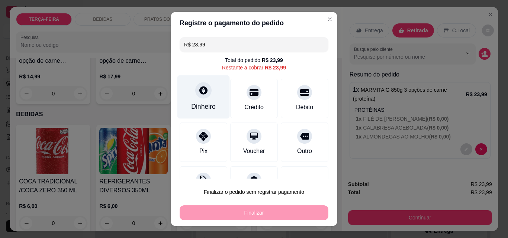
click at [198, 94] on icon at bounding box center [203, 90] width 10 height 10
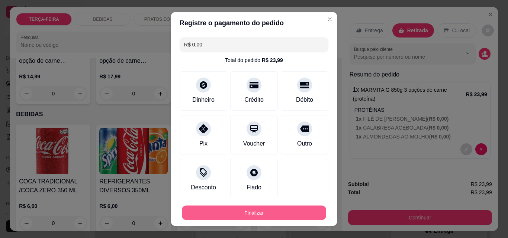
click at [285, 215] on button "Finalizar" at bounding box center [254, 213] width 144 height 14
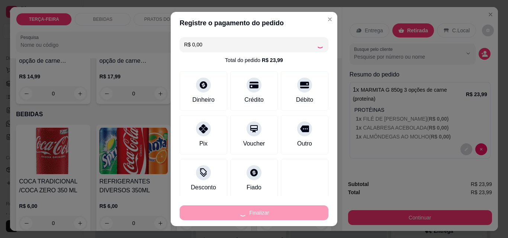
type input "-R$ 23,99"
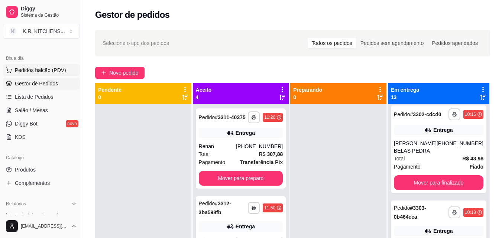
click at [32, 68] on span "Pedidos balcão (PDV)" at bounding box center [40, 70] width 51 height 7
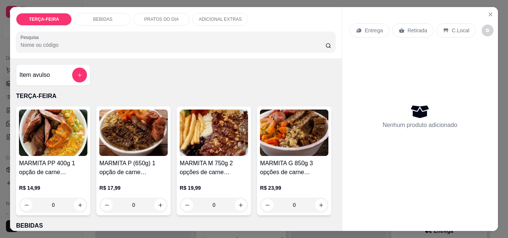
click at [213, 159] on h4 "MARMITA M 750g 2 opções de carne (proteína)" at bounding box center [213, 168] width 68 height 18
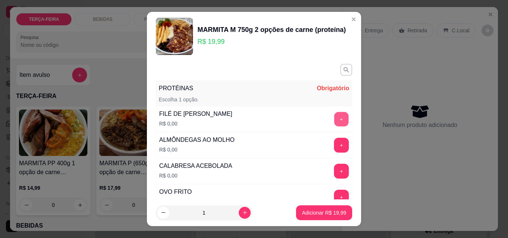
click at [334, 116] on button "+" at bounding box center [341, 119] width 14 height 14
click at [334, 143] on button "+" at bounding box center [341, 145] width 15 height 15
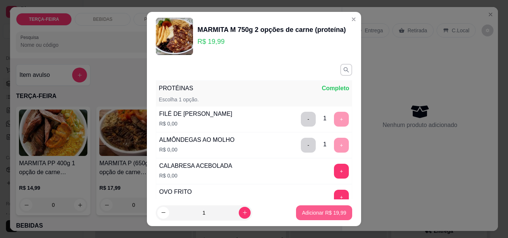
click at [326, 210] on p "Adicionar R$ 19,99" at bounding box center [324, 212] width 44 height 7
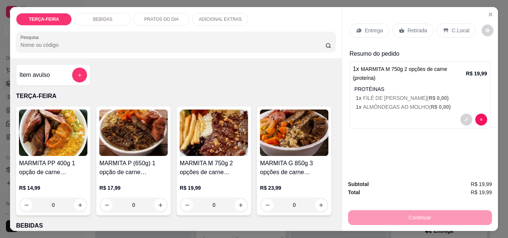
click at [412, 30] on p "Retirada" at bounding box center [417, 30] width 20 height 7
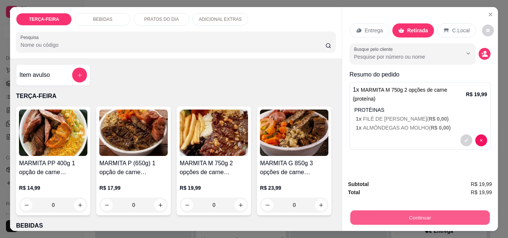
click at [400, 211] on button "Continuar" at bounding box center [419, 217] width 139 height 14
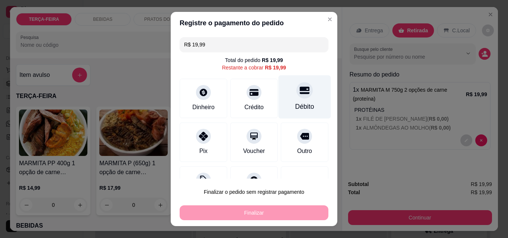
click at [300, 95] on icon at bounding box center [305, 90] width 10 height 10
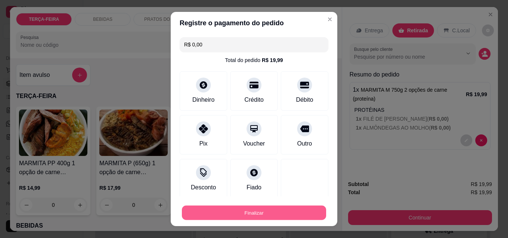
click at [297, 213] on button "Finalizar" at bounding box center [254, 213] width 144 height 14
click at [297, 213] on div "Finalizar" at bounding box center [253, 213] width 149 height 15
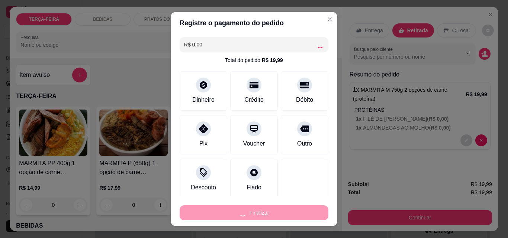
type input "-R$ 19,99"
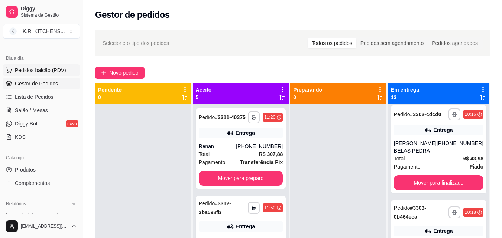
click at [45, 68] on span "Pedidos balcão (PDV)" at bounding box center [40, 70] width 51 height 7
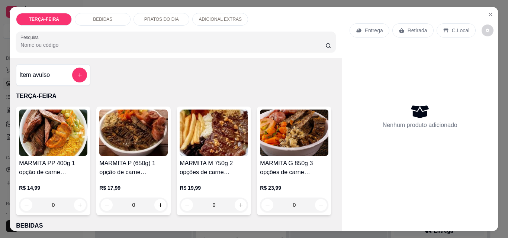
click at [137, 151] on img at bounding box center [133, 133] width 68 height 46
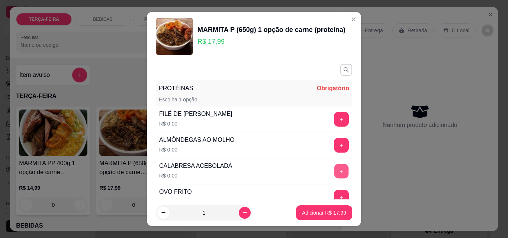
click at [334, 171] on button "+" at bounding box center [341, 171] width 14 height 14
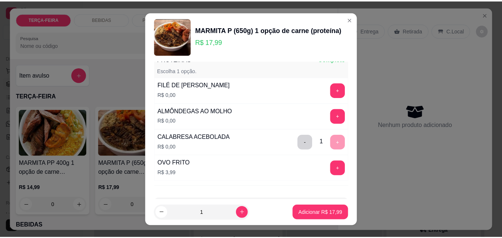
scroll to position [59, 0]
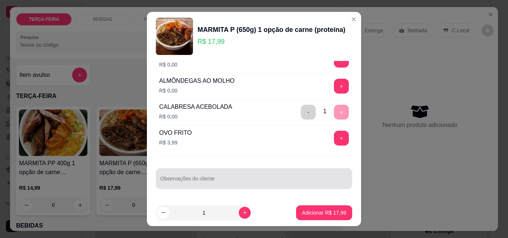
click at [242, 178] on div at bounding box center [253, 178] width 187 height 15
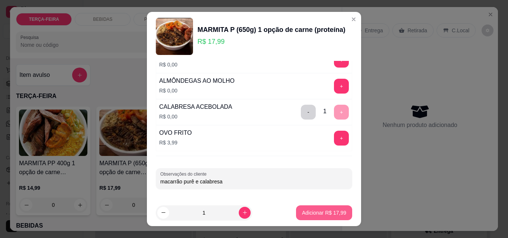
type input "macarrão purê e calabresa"
click at [320, 214] on p "Adicionar R$ 17,99" at bounding box center [323, 212] width 43 height 7
click at [320, 214] on div "MARMITA PP 400g 1 opção de carne (proteína) R$ 14,99 0 MARMITA P (650g) 1 opção…" at bounding box center [175, 161] width 319 height 109
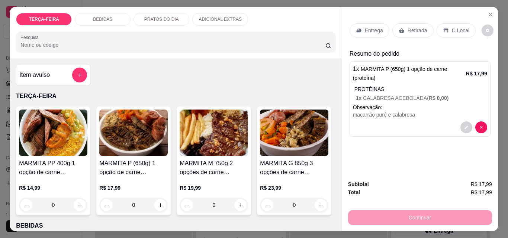
click at [415, 28] on p "Retirada" at bounding box center [417, 30] width 20 height 7
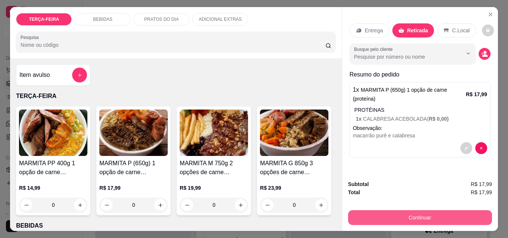
click at [399, 218] on button "Continuar" at bounding box center [420, 217] width 144 height 15
click at [395, 214] on button "Continuar" at bounding box center [419, 217] width 139 height 14
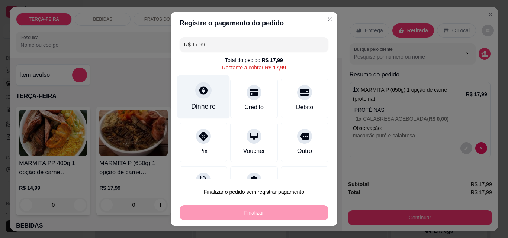
click at [198, 101] on div "Dinheiro" at bounding box center [203, 96] width 52 height 43
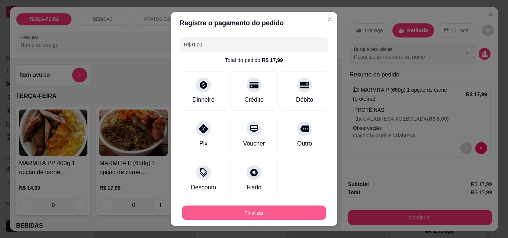
click at [285, 212] on button "Finalizar" at bounding box center [254, 213] width 144 height 14
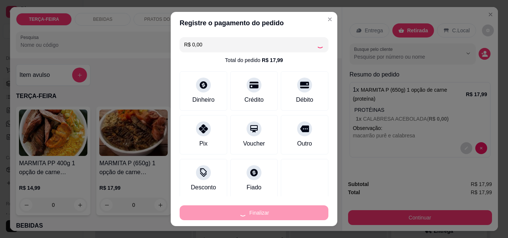
type input "-R$ 17,99"
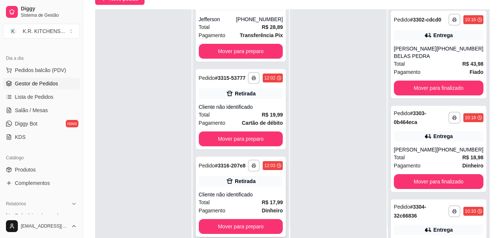
scroll to position [74, 0]
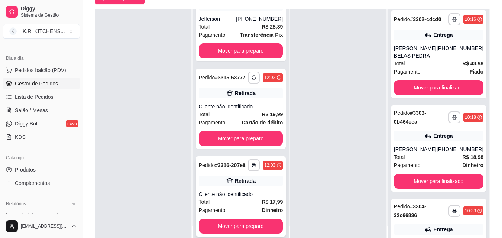
click at [228, 175] on div "**********" at bounding box center [241, 196] width 90 height 80
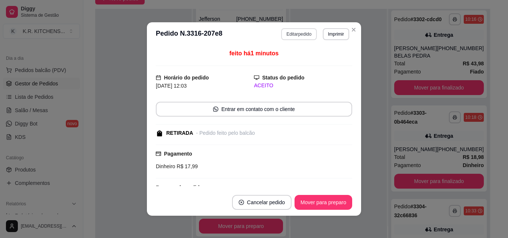
click at [299, 34] on button "Editar pedido" at bounding box center [298, 34] width 35 height 12
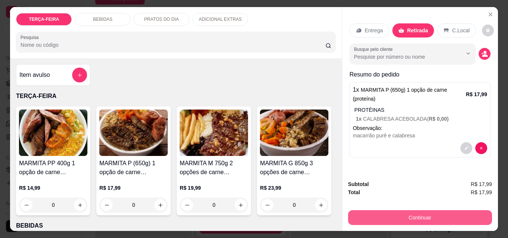
click at [367, 211] on button "Continuar" at bounding box center [420, 217] width 144 height 15
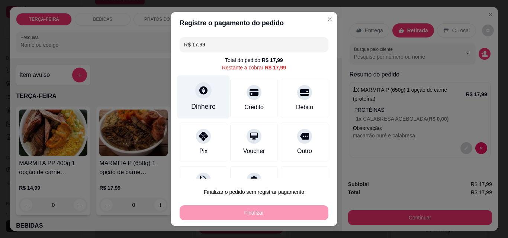
click at [202, 95] on icon at bounding box center [203, 90] width 10 height 10
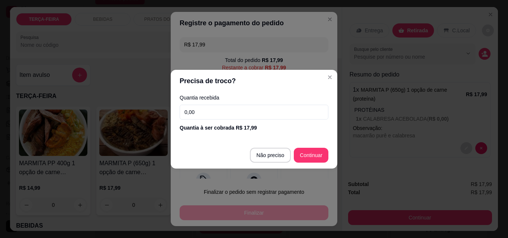
click at [203, 111] on input "0,00" at bounding box center [253, 112] width 149 height 15
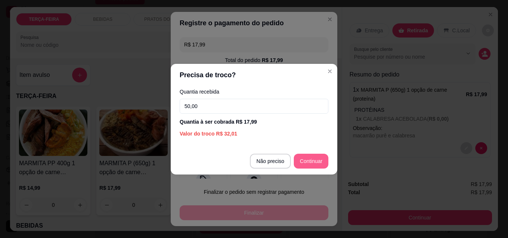
type input "50,00"
type input "R$ 0,00"
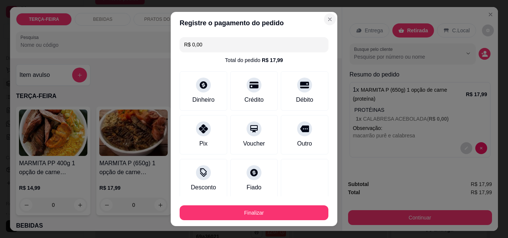
click at [321, 20] on div "TERÇA-FEIRA BEBIDAS PRATOS DO DIA ADICIONAL EXTRAS" at bounding box center [175, 19] width 319 height 13
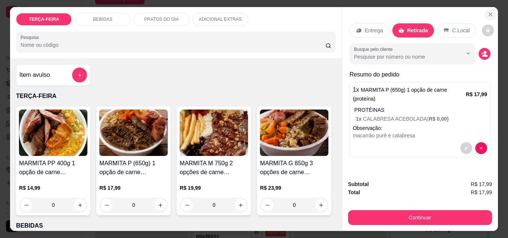
click at [487, 12] on icon "Close" at bounding box center [490, 15] width 6 height 6
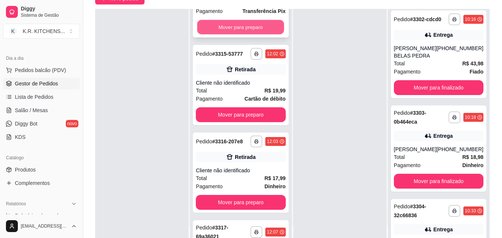
click at [245, 35] on button "Mover para preparo" at bounding box center [240, 27] width 87 height 14
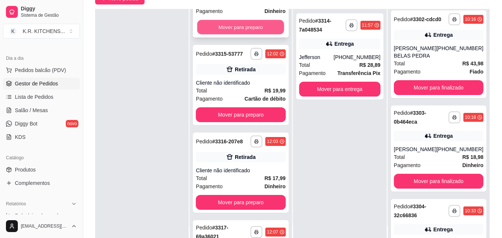
click at [247, 35] on button "Mover para preparo" at bounding box center [240, 27] width 87 height 14
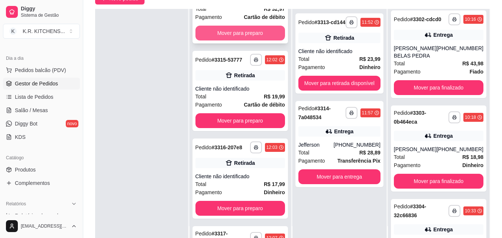
click at [248, 40] on button "Mover para preparo" at bounding box center [240, 33] width 90 height 15
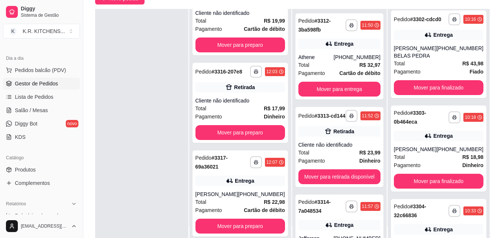
scroll to position [50, 0]
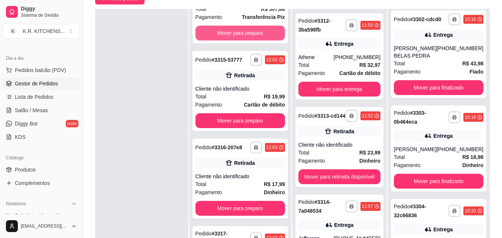
click at [249, 40] on button "Mover para preparo" at bounding box center [240, 33] width 90 height 15
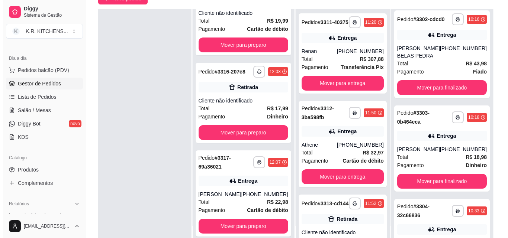
scroll to position [0, 0]
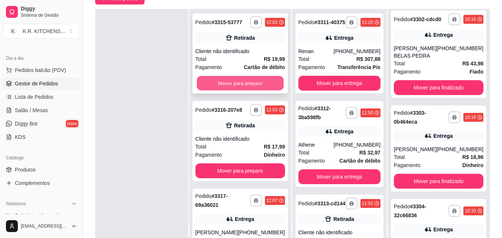
click at [257, 89] on button "Mover para preparo" at bounding box center [240, 83] width 87 height 14
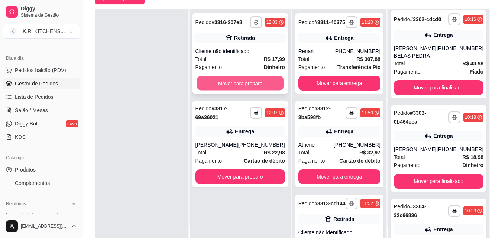
click at [260, 85] on button "Mover para preparo" at bounding box center [240, 83] width 87 height 14
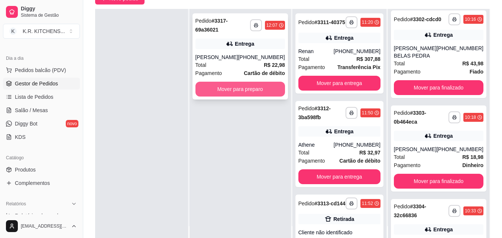
click at [267, 88] on button "Mover para preparo" at bounding box center [240, 89] width 90 height 15
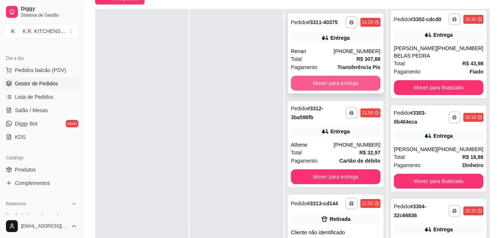
click at [350, 85] on button "Mover para entrega" at bounding box center [336, 83] width 90 height 15
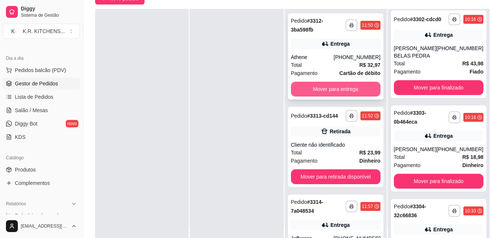
click at [351, 86] on button "Mover para entrega" at bounding box center [336, 89] width 90 height 15
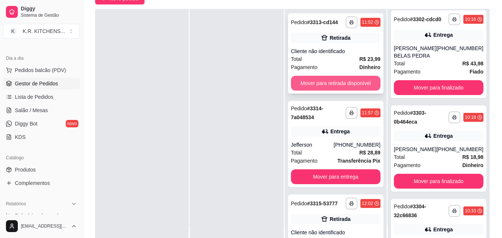
click at [352, 83] on button "Mover para retirada disponível" at bounding box center [336, 83] width 90 height 15
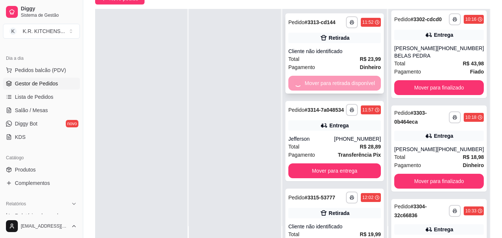
click at [352, 83] on div "Mover para retirada disponível" at bounding box center [334, 83] width 93 height 15
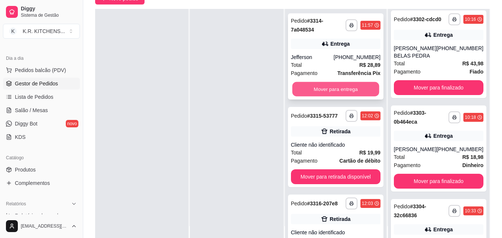
click at [361, 89] on button "Mover para entrega" at bounding box center [335, 89] width 87 height 14
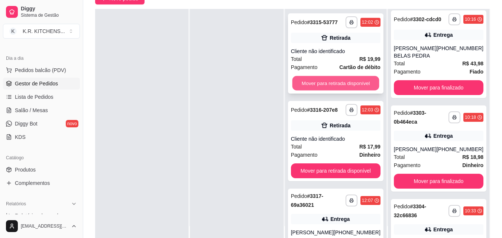
click at [365, 83] on button "Mover para retirada disponível" at bounding box center [335, 83] width 87 height 14
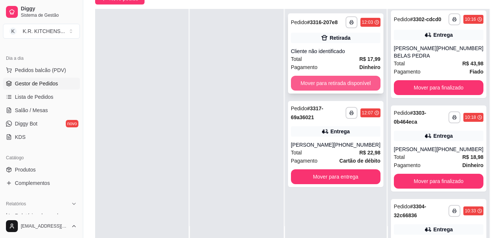
click at [366, 82] on button "Mover para retirada disponível" at bounding box center [336, 83] width 90 height 15
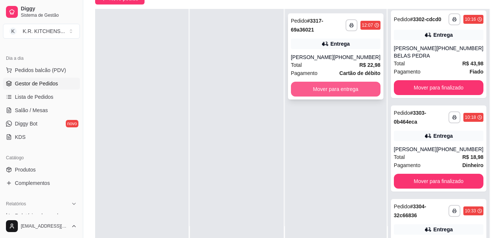
click at [368, 91] on button "Mover para entrega" at bounding box center [336, 89] width 90 height 15
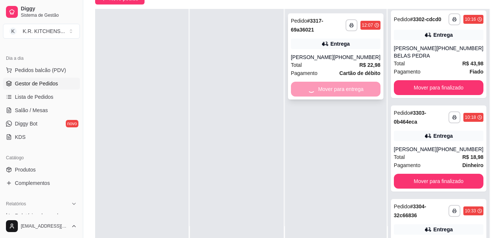
click at [368, 91] on div "Mover para entrega" at bounding box center [336, 89] width 90 height 15
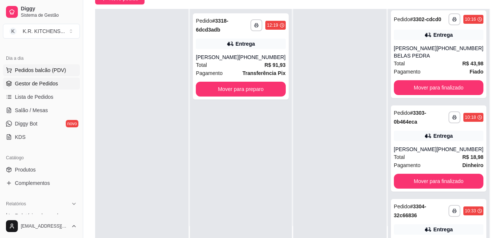
click at [42, 69] on span "Pedidos balcão (PDV)" at bounding box center [40, 70] width 51 height 7
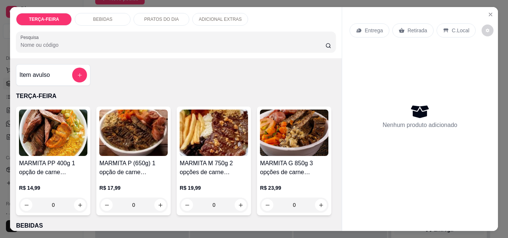
click at [201, 135] on img at bounding box center [213, 133] width 68 height 46
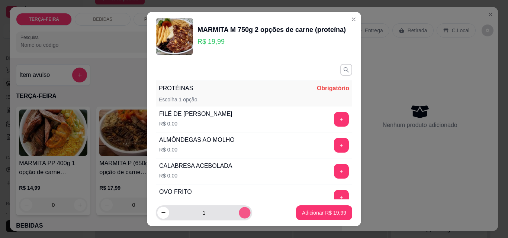
click at [242, 212] on icon "increase-product-quantity" at bounding box center [245, 213] width 6 height 6
type input "2"
click at [334, 142] on button "+" at bounding box center [341, 145] width 14 height 14
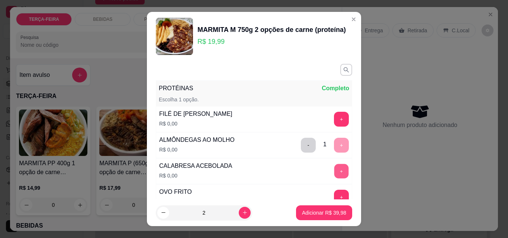
click at [334, 170] on button "+" at bounding box center [341, 171] width 14 height 14
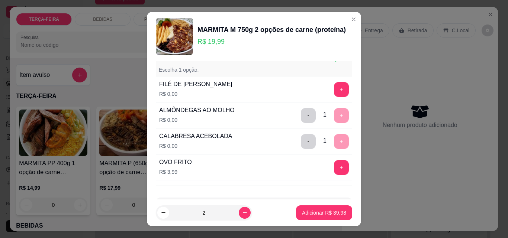
scroll to position [59, 0]
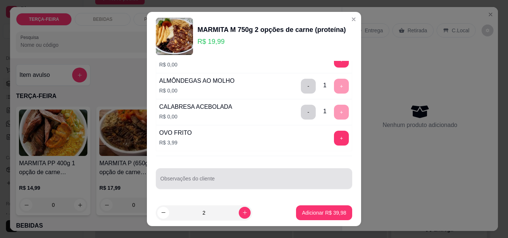
click at [229, 182] on input "Observações do cliente" at bounding box center [253, 181] width 187 height 7
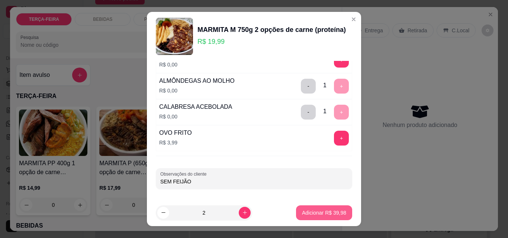
type input "SEM FEIJÃO"
click at [313, 214] on p "Adicionar R$ 39,98" at bounding box center [324, 212] width 44 height 7
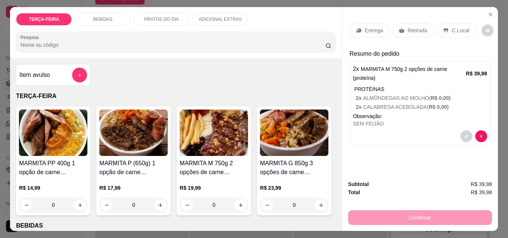
click at [420, 30] on p "Retirada" at bounding box center [417, 30] width 20 height 7
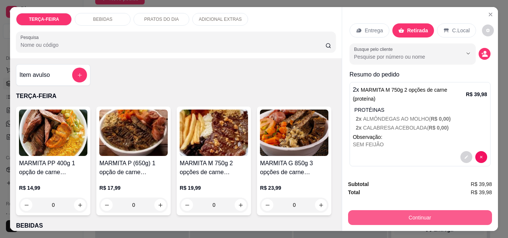
click at [384, 215] on button "Continuar" at bounding box center [420, 217] width 144 height 15
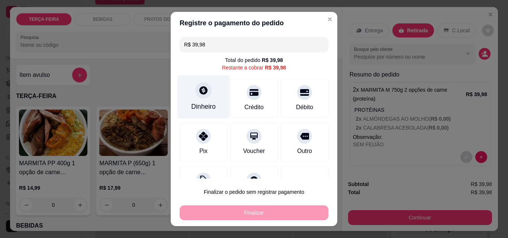
click at [201, 96] on div at bounding box center [203, 90] width 16 height 16
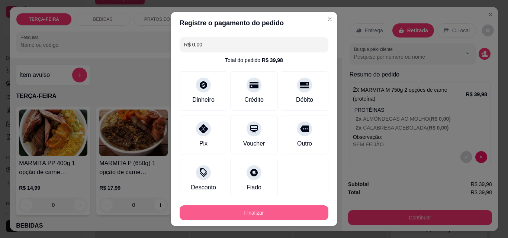
click at [281, 211] on button "Finalizar" at bounding box center [253, 213] width 149 height 15
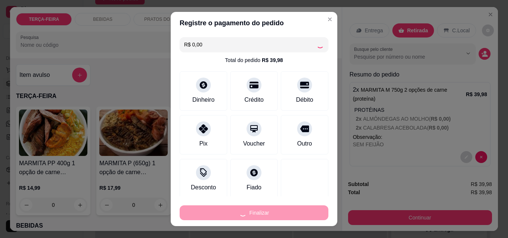
click at [281, 211] on div "Finalizar" at bounding box center [253, 213] width 149 height 15
type input "-R$ 39,98"
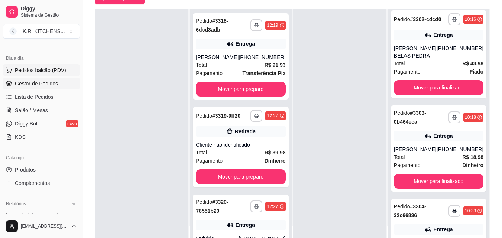
click at [32, 67] on span "Pedidos balcão (PDV)" at bounding box center [40, 70] width 51 height 7
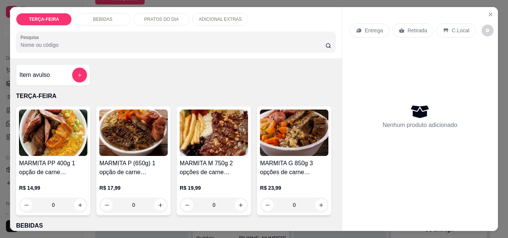
click at [64, 133] on img at bounding box center [53, 133] width 68 height 46
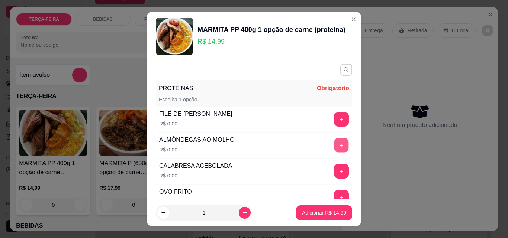
click at [334, 144] on button "+" at bounding box center [341, 145] width 14 height 14
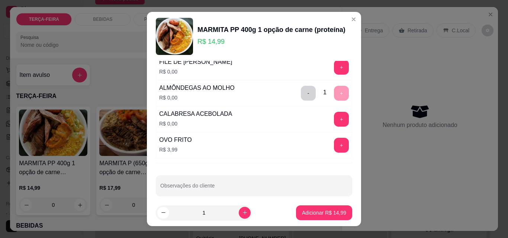
scroll to position [59, 0]
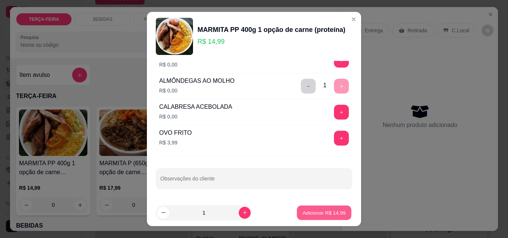
click at [314, 212] on p "Adicionar R$ 14,99" at bounding box center [323, 212] width 43 height 7
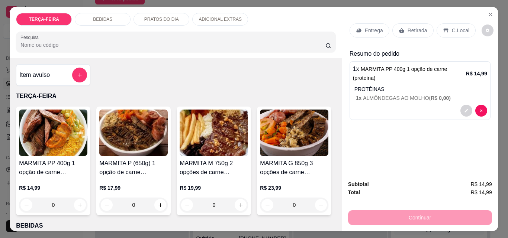
click at [60, 165] on h4 "MARMITA PP 400g 1 opção de carne (proteína)" at bounding box center [53, 168] width 68 height 18
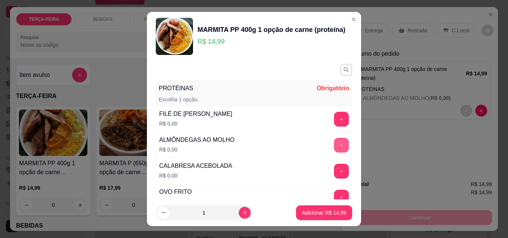
click at [334, 143] on button "+" at bounding box center [341, 145] width 15 height 15
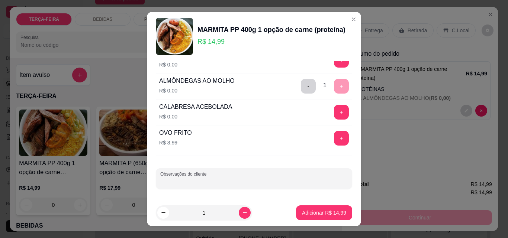
click at [188, 180] on input "Observações do cliente" at bounding box center [253, 181] width 187 height 7
type input "SEN ARROZ"
click at [324, 214] on p "Adicionar R$ 14,99" at bounding box center [324, 212] width 44 height 7
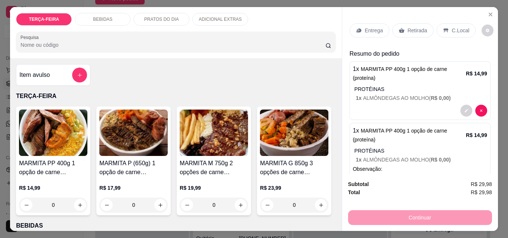
click at [64, 159] on h4 "MARMITA PP 400g 1 opção de carne (proteína)" at bounding box center [53, 168] width 68 height 18
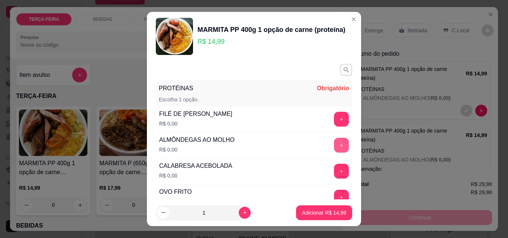
click at [334, 148] on button "+" at bounding box center [341, 145] width 15 height 15
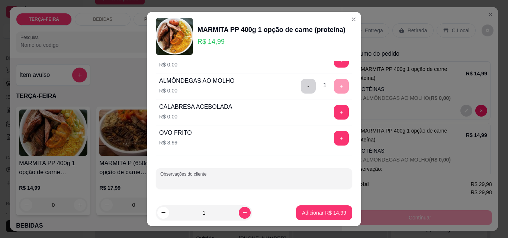
click at [205, 178] on input "Observações do cliente" at bounding box center [253, 181] width 187 height 7
type input "SOMENTE MACARRÃO"
click at [320, 211] on p "Adicionar R$ 14,99" at bounding box center [324, 212] width 44 height 7
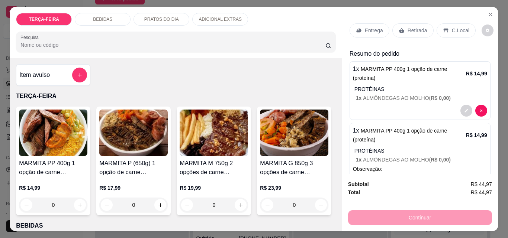
click at [415, 27] on p "Retirada" at bounding box center [417, 30] width 20 height 7
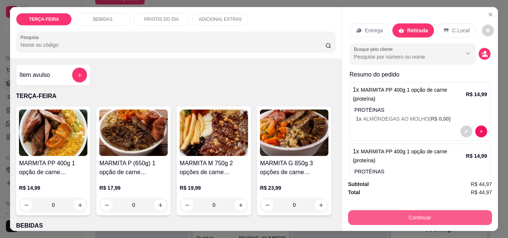
click at [366, 217] on button "Continuar" at bounding box center [420, 217] width 144 height 15
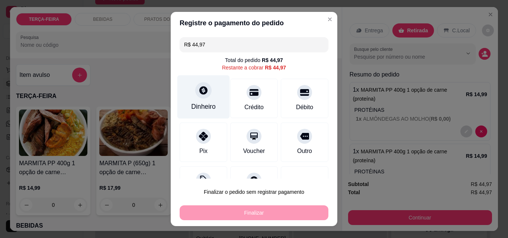
click at [198, 93] on icon at bounding box center [203, 90] width 10 height 10
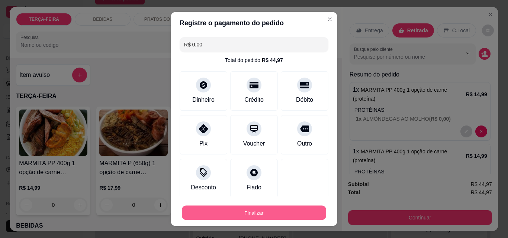
click at [279, 211] on button "Finalizar" at bounding box center [254, 213] width 144 height 14
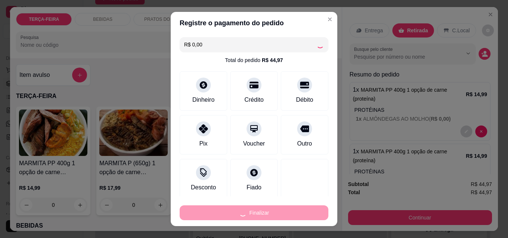
type input "-R$ 44,97"
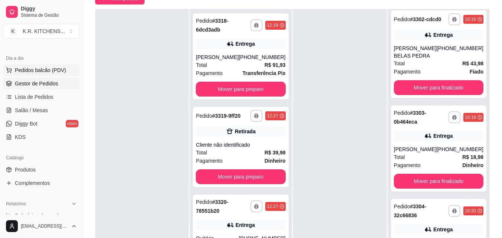
click at [40, 70] on span "Pedidos balcão (PDV)" at bounding box center [40, 70] width 51 height 7
click at [41, 70] on span "Pedidos balcão (PDV)" at bounding box center [40, 70] width 51 height 7
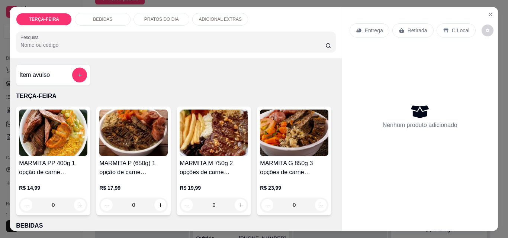
click at [63, 146] on img at bounding box center [53, 133] width 68 height 46
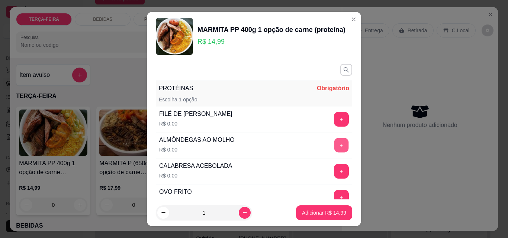
click at [334, 143] on button "+" at bounding box center [341, 145] width 14 height 14
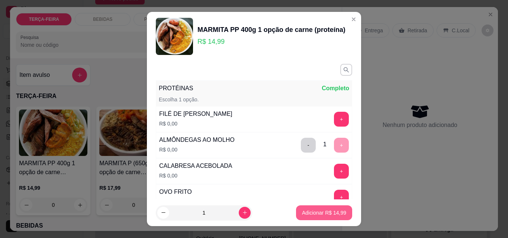
click at [323, 211] on p "Adicionar R$ 14,99" at bounding box center [324, 212] width 44 height 7
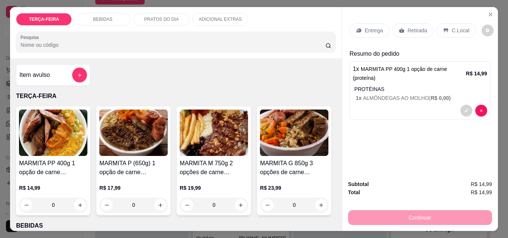
click at [417, 29] on p "Retirada" at bounding box center [417, 30] width 20 height 7
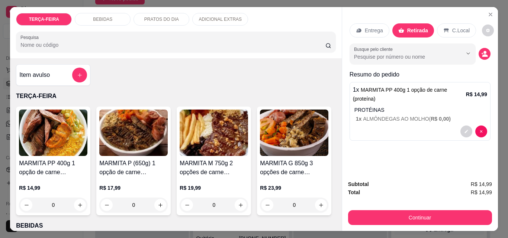
click at [417, 29] on p "Retirada" at bounding box center [417, 30] width 21 height 7
click at [407, 30] on p "Retirada" at bounding box center [417, 30] width 21 height 7
click at [399, 24] on div "Retirada" at bounding box center [413, 30] width 42 height 14
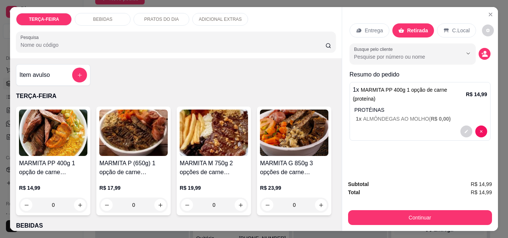
click at [414, 27] on p "Retirada" at bounding box center [417, 30] width 21 height 7
click at [419, 171] on div "Entrega Retirada C.Local Busque pelo cliente Resumo do pedido 1 x MARMITA PP 40…" at bounding box center [420, 90] width 156 height 167
click at [410, 27] on p "Retirada" at bounding box center [417, 30] width 21 height 7
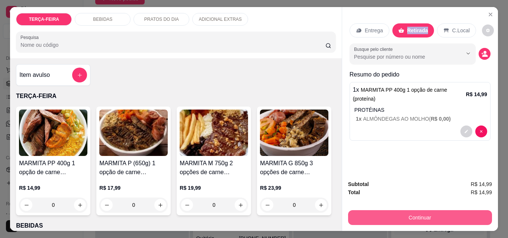
click at [426, 216] on button "Continuar" at bounding box center [420, 217] width 144 height 15
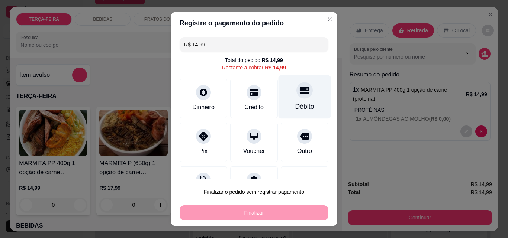
click at [296, 97] on div at bounding box center [304, 90] width 16 height 16
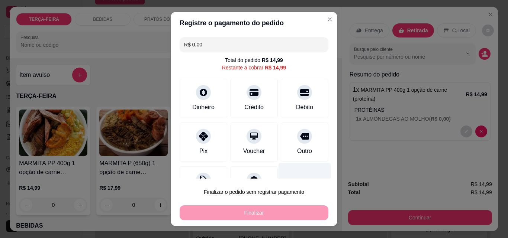
drag, startPoint x: 296, startPoint y: 97, endPoint x: 281, endPoint y: 174, distance: 78.1
click at [296, 103] on div "Débito" at bounding box center [304, 107] width 17 height 9
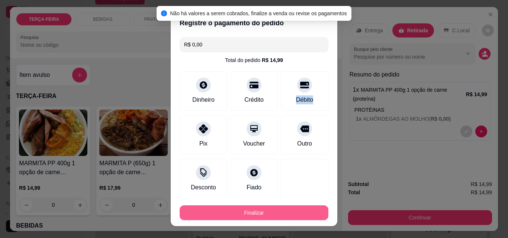
click at [278, 210] on button "Finalizar" at bounding box center [253, 213] width 149 height 15
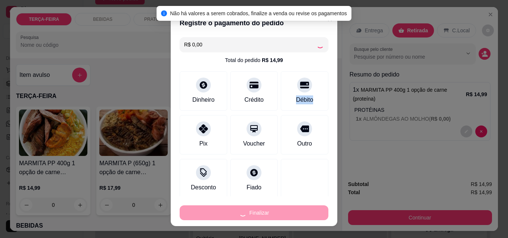
type input "-R$ 14,99"
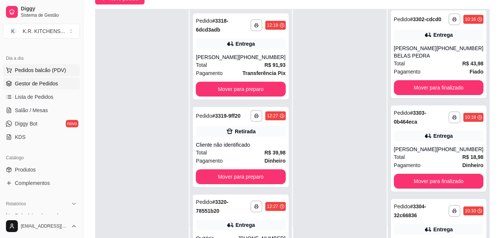
click at [32, 68] on span "Pedidos balcão (PDV)" at bounding box center [40, 70] width 51 height 7
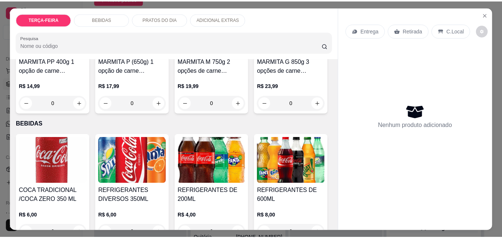
scroll to position [111, 0]
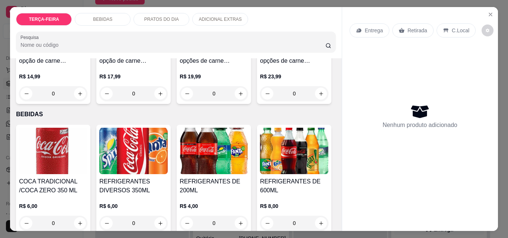
click at [260, 45] on img at bounding box center [294, 21] width 68 height 46
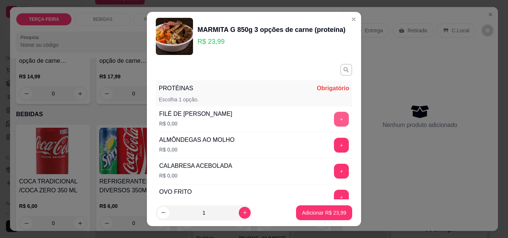
click at [334, 120] on button "+" at bounding box center [341, 119] width 15 height 15
click at [334, 151] on button "+" at bounding box center [341, 145] width 14 height 14
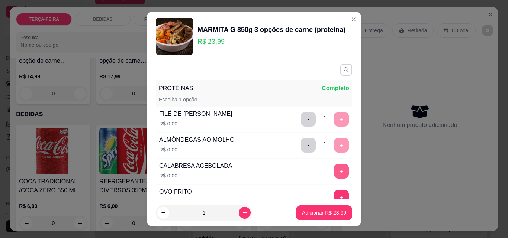
click at [334, 172] on button "+" at bounding box center [341, 171] width 15 height 15
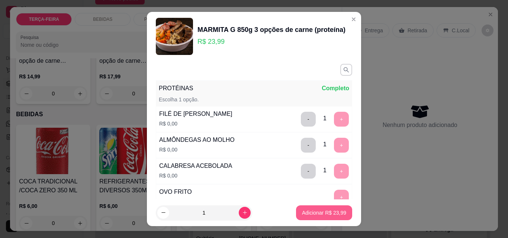
click at [315, 210] on p "Adicionar R$ 23,99" at bounding box center [324, 212] width 44 height 7
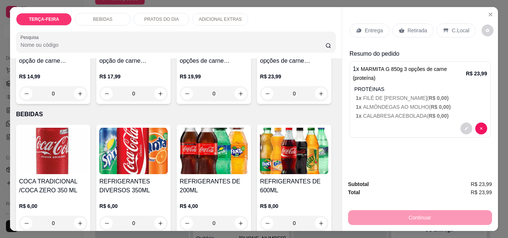
click at [409, 27] on p "Retirada" at bounding box center [417, 30] width 20 height 7
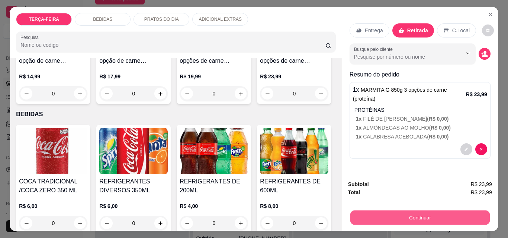
click at [378, 216] on button "Continuar" at bounding box center [419, 217] width 139 height 14
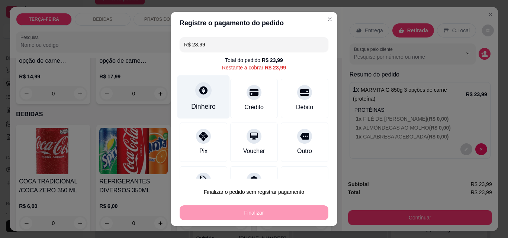
click at [198, 95] on icon at bounding box center [203, 90] width 10 height 10
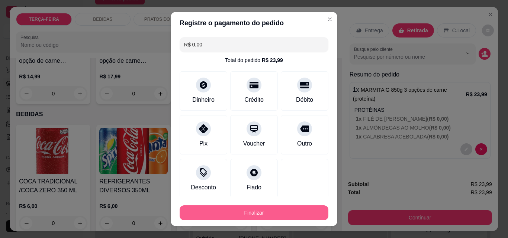
click at [294, 212] on button "Finalizar" at bounding box center [253, 213] width 149 height 15
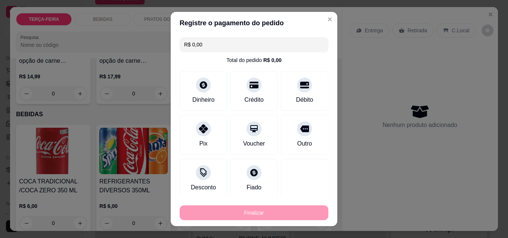
type input "-R$ 23,99"
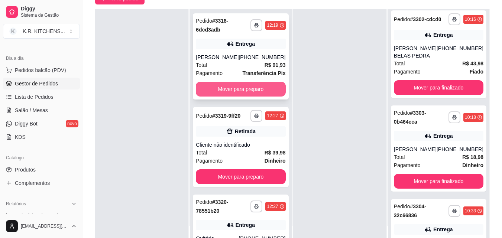
click at [250, 89] on button "Mover para preparo" at bounding box center [241, 89] width 90 height 15
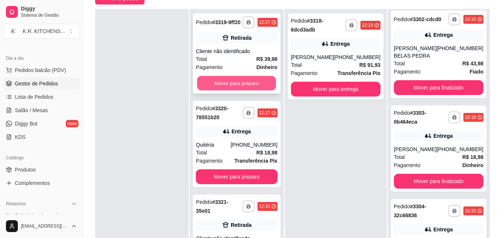
click at [263, 88] on button "Mover para preparo" at bounding box center [236, 83] width 79 height 14
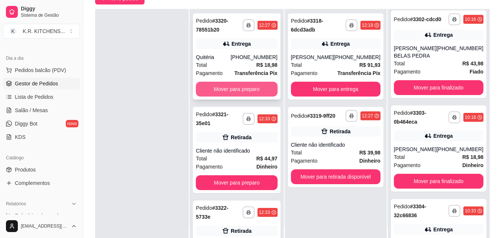
click at [266, 90] on button "Mover para preparo" at bounding box center [236, 89] width 81 height 15
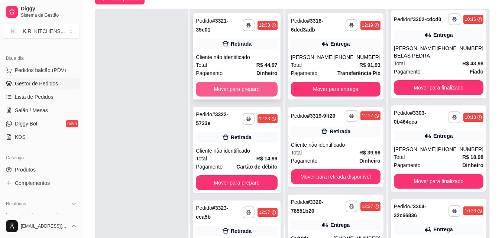
click at [266, 91] on button "Mover para preparo" at bounding box center [236, 89] width 81 height 15
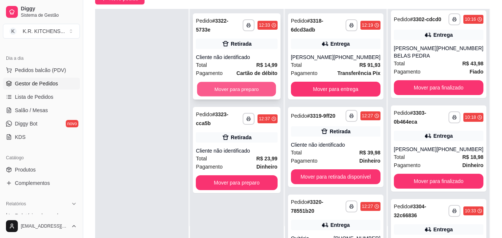
click at [269, 85] on button "Mover para preparo" at bounding box center [236, 89] width 79 height 14
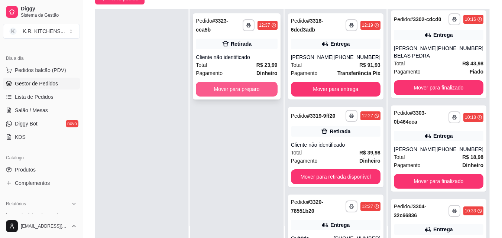
click at [269, 82] on button "Mover para preparo" at bounding box center [236, 89] width 81 height 15
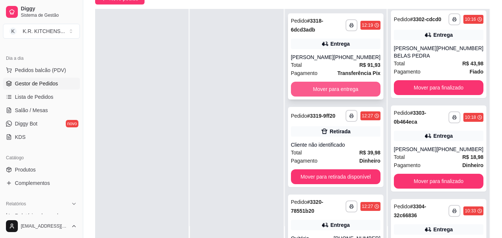
click at [346, 88] on button "Mover para entrega" at bounding box center [336, 89] width 90 height 15
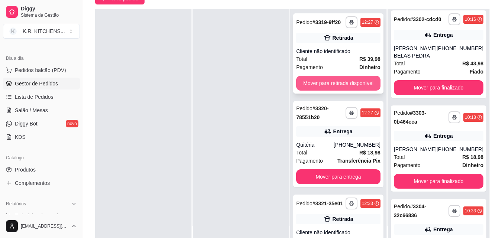
click at [346, 85] on button "Mover para retirada disponível" at bounding box center [338, 83] width 84 height 15
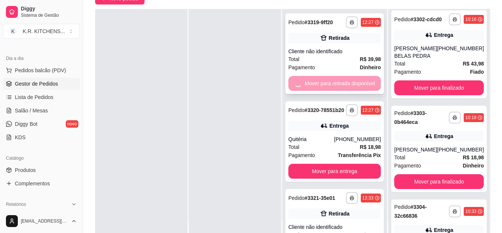
click at [346, 85] on div "Mover para retirada disponível" at bounding box center [334, 83] width 93 height 15
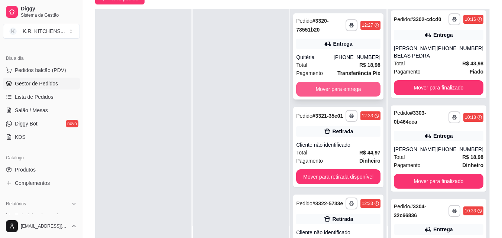
click at [356, 89] on button "Mover para entrega" at bounding box center [338, 89] width 84 height 15
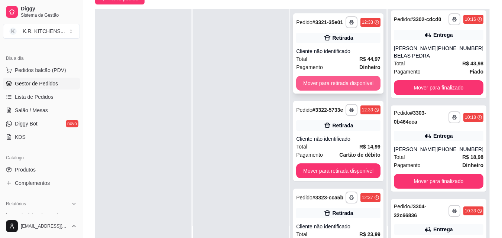
click at [360, 83] on button "Mover para retirada disponível" at bounding box center [338, 83] width 84 height 15
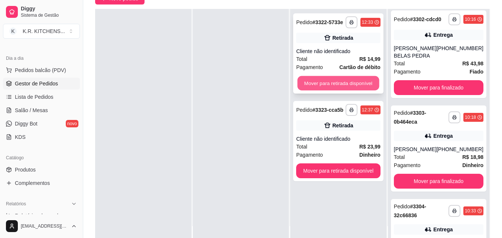
click at [362, 84] on button "Mover para retirada disponível" at bounding box center [339, 83] width 82 height 14
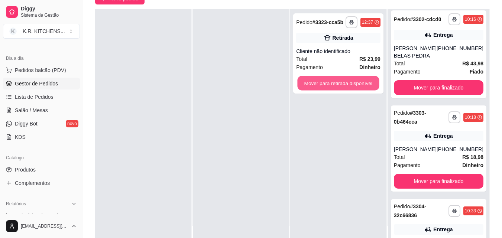
click at [362, 84] on button "Mover para retirada disponível" at bounding box center [339, 83] width 82 height 14
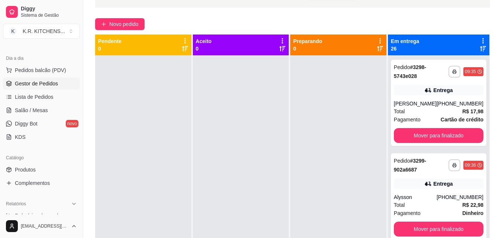
scroll to position [37, 0]
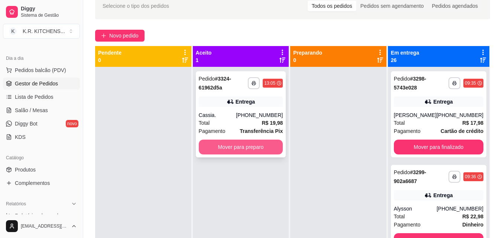
click at [245, 148] on button "Mover para preparo" at bounding box center [241, 147] width 84 height 15
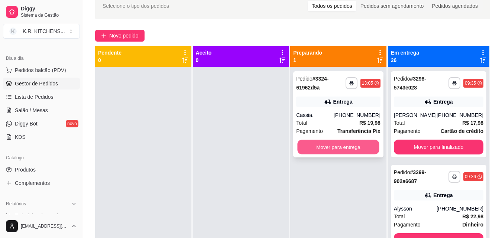
click at [339, 149] on button "Mover para entrega" at bounding box center [339, 147] width 82 height 14
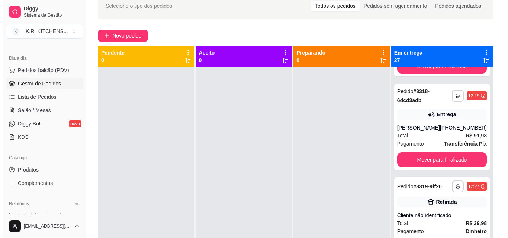
scroll to position [1821, 0]
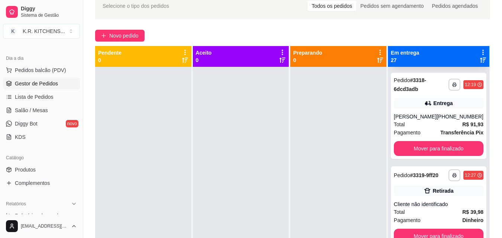
click at [410, 35] on div "Total R$ 22,98" at bounding box center [439, 31] width 90 height 8
click at [401, 27] on div "[PERSON_NAME]" at bounding box center [415, 22] width 43 height 7
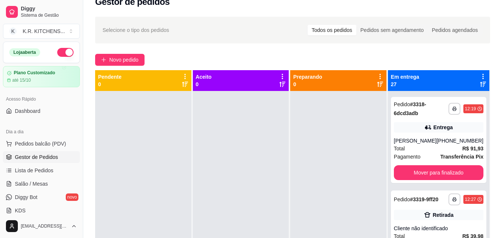
scroll to position [0, 0]
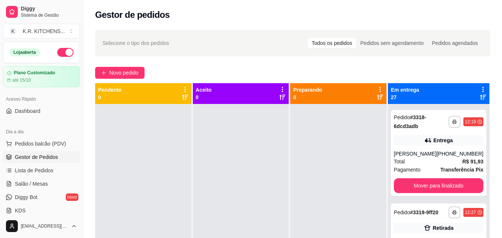
click at [57, 52] on button "button" at bounding box center [65, 52] width 16 height 9
click at [57, 52] on div "Loja aberta" at bounding box center [41, 52] width 64 height 9
click at [395, 52] on div "Entrega" at bounding box center [439, 47] width 90 height 10
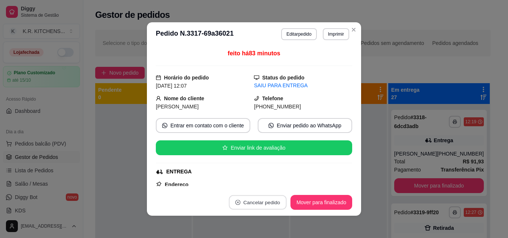
click at [255, 202] on button "Cancelar pedido" at bounding box center [258, 202] width 58 height 14
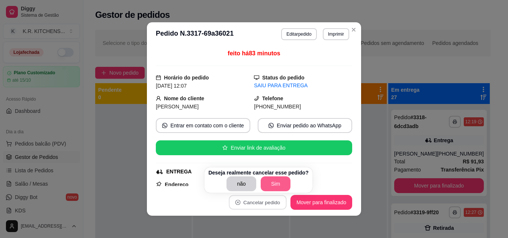
click at [269, 184] on button "Sim" at bounding box center [276, 184] width 30 height 15
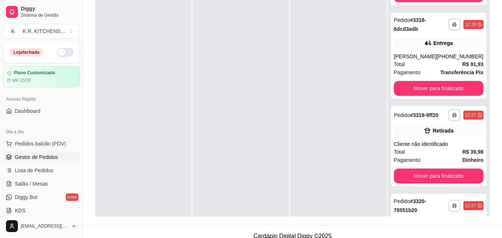
scroll to position [113, 0]
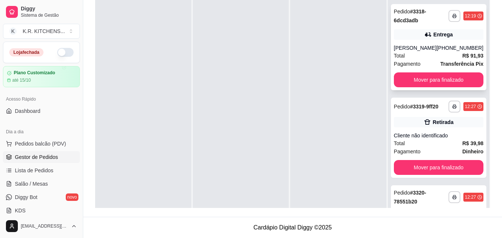
click at [353, 157] on div at bounding box center [338, 110] width 96 height 238
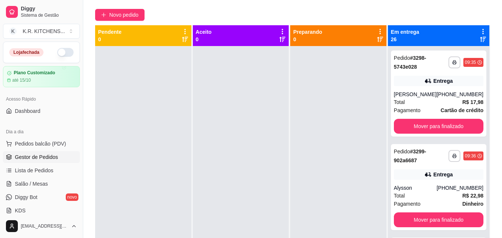
scroll to position [0, 0]
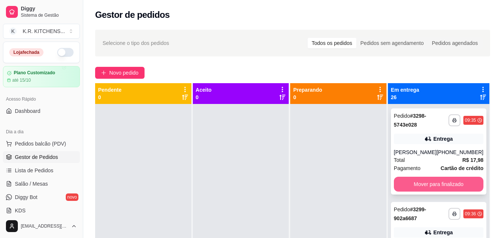
click at [433, 182] on button "Mover para finalizado" at bounding box center [439, 184] width 90 height 15
click at [432, 187] on button "Mover para finalizado" at bounding box center [438, 184] width 87 height 14
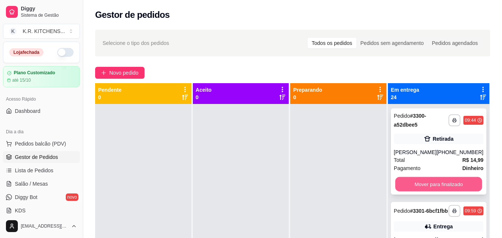
click at [432, 187] on button "Mover para finalizado" at bounding box center [438, 184] width 87 height 14
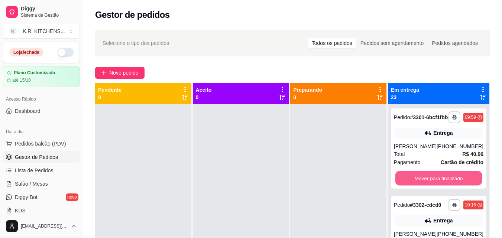
click at [432, 186] on button "Mover para finalizado" at bounding box center [438, 178] width 87 height 14
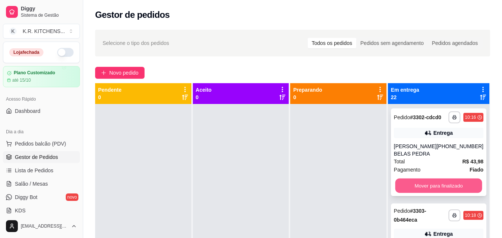
click at [431, 193] on button "Mover para finalizado" at bounding box center [438, 186] width 87 height 14
click at [431, 193] on div "Mover para finalizado" at bounding box center [439, 185] width 90 height 15
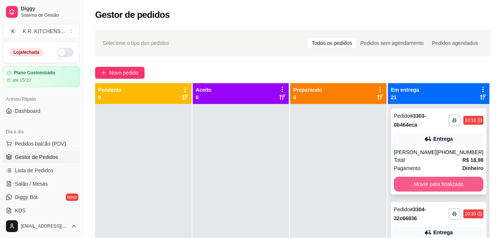
click at [439, 185] on button "Mover para finalizado" at bounding box center [439, 184] width 90 height 15
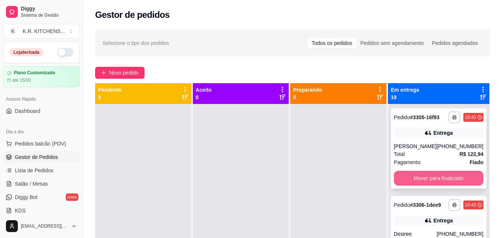
click at [443, 186] on button "Mover para finalizado" at bounding box center [439, 178] width 90 height 15
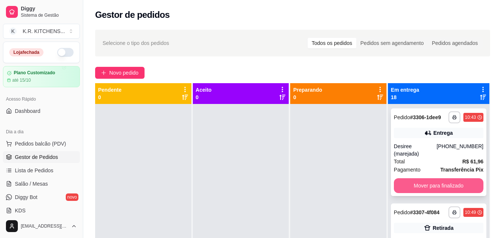
click at [443, 193] on button "Mover para finalizado" at bounding box center [439, 185] width 90 height 15
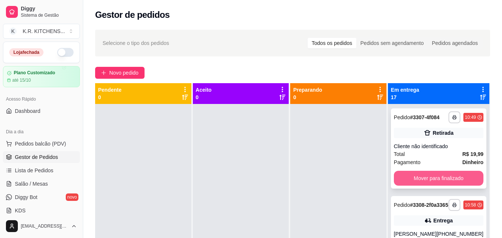
click at [443, 186] on button "Mover para finalizado" at bounding box center [439, 178] width 90 height 15
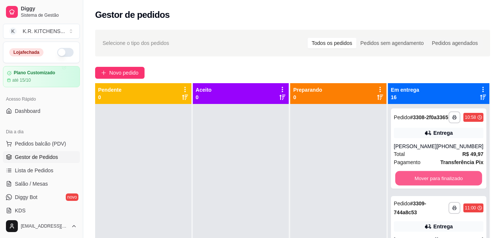
click at [443, 186] on button "Mover para finalizado" at bounding box center [438, 178] width 87 height 14
click at [443, 186] on div "Mover para finalizado" at bounding box center [439, 178] width 90 height 15
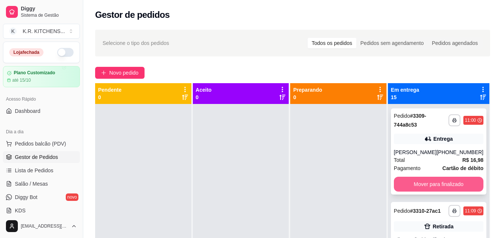
click at [422, 182] on button "Mover para finalizado" at bounding box center [439, 184] width 90 height 15
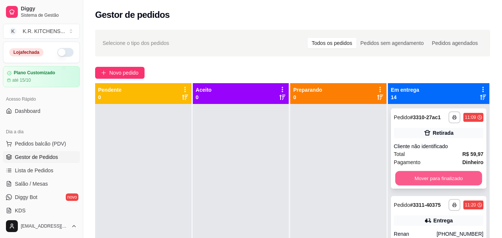
click at [429, 184] on button "Mover para finalizado" at bounding box center [438, 178] width 87 height 14
click at [429, 184] on div "Mover para finalizado" at bounding box center [439, 178] width 90 height 15
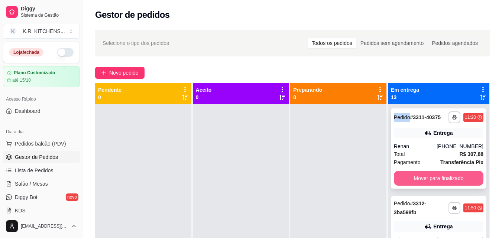
click at [429, 186] on button "Mover para finalizado" at bounding box center [439, 178] width 90 height 15
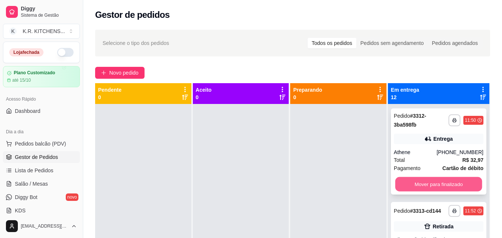
click at [429, 185] on button "Mover para finalizado" at bounding box center [438, 184] width 87 height 14
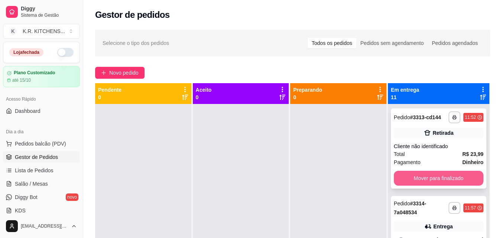
click at [430, 186] on button "Mover para finalizado" at bounding box center [439, 178] width 90 height 15
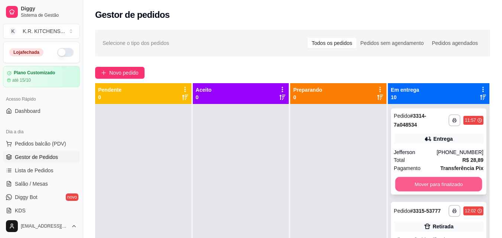
click at [433, 185] on button "Mover para finalizado" at bounding box center [438, 184] width 87 height 14
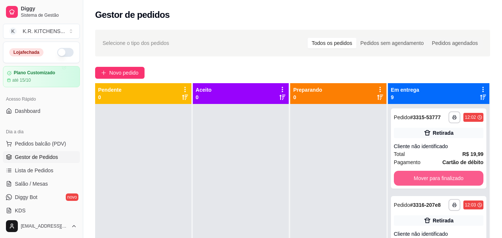
click at [433, 184] on button "Mover para finalizado" at bounding box center [439, 178] width 90 height 15
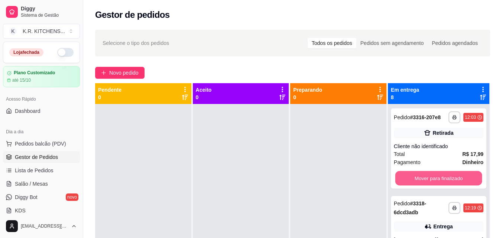
click at [433, 184] on button "Mover para finalizado" at bounding box center [438, 178] width 87 height 14
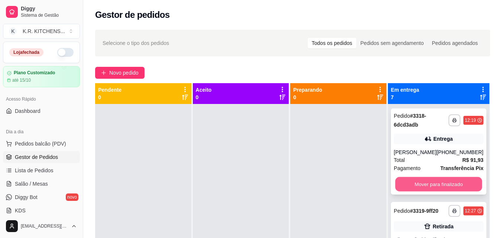
click at [443, 188] on button "Mover para finalizado" at bounding box center [438, 184] width 87 height 14
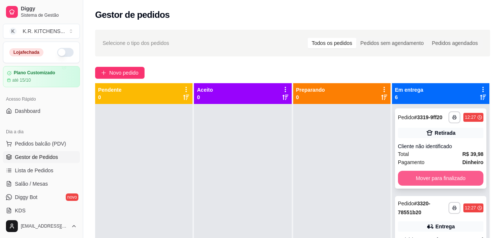
click at [445, 186] on button "Mover para finalizado" at bounding box center [440, 178] width 85 height 15
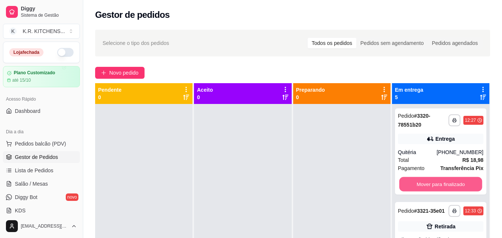
click at [445, 187] on button "Mover para finalizado" at bounding box center [440, 184] width 83 height 14
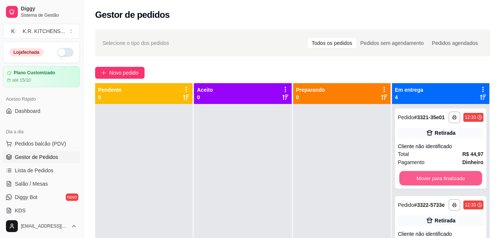
click at [445, 186] on button "Mover para finalizado" at bounding box center [440, 178] width 83 height 14
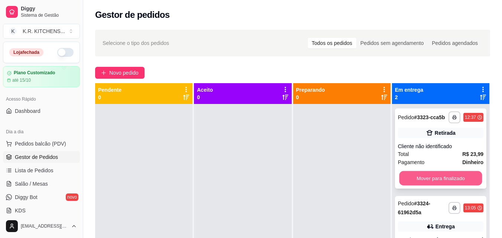
click at [446, 181] on button "Mover para finalizado" at bounding box center [440, 178] width 83 height 14
click at [446, 181] on div "Mover para finalizado" at bounding box center [440, 178] width 85 height 15
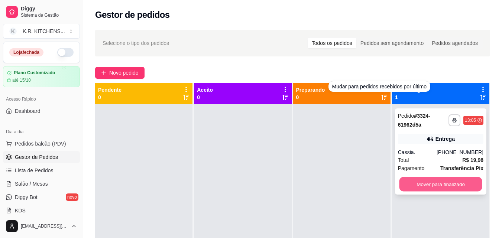
click at [420, 185] on button "Mover para finalizado" at bounding box center [440, 184] width 83 height 14
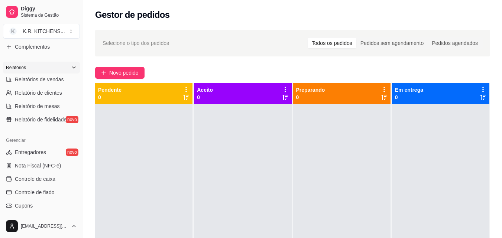
scroll to position [186, 0]
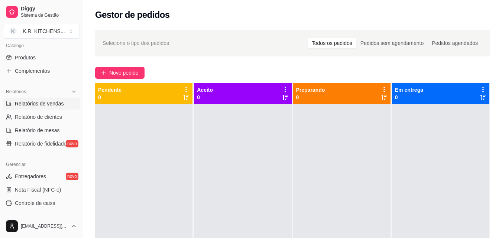
click at [52, 101] on span "Relatórios de vendas" at bounding box center [39, 103] width 49 height 7
select select "ALL"
select select "0"
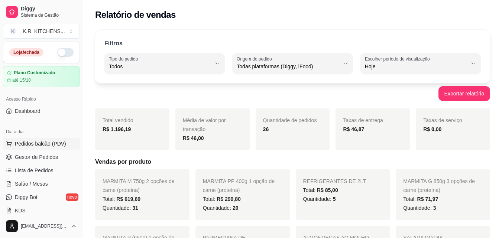
click at [45, 142] on span "Pedidos balcão (PDV)" at bounding box center [40, 143] width 51 height 7
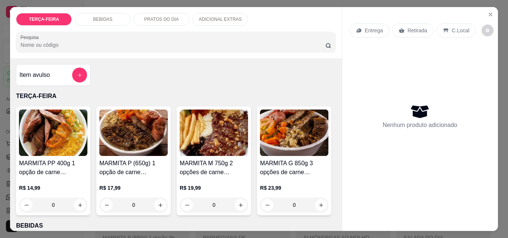
click at [209, 144] on img at bounding box center [213, 133] width 68 height 46
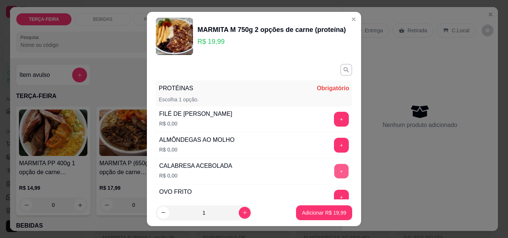
click at [334, 168] on button "+" at bounding box center [341, 171] width 14 height 14
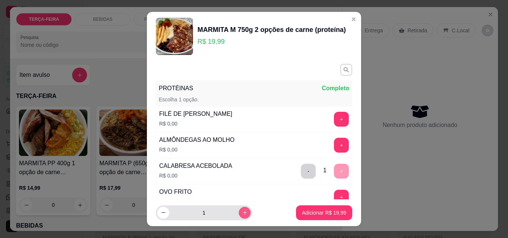
click at [242, 210] on icon "increase-product-quantity" at bounding box center [245, 213] width 6 height 6
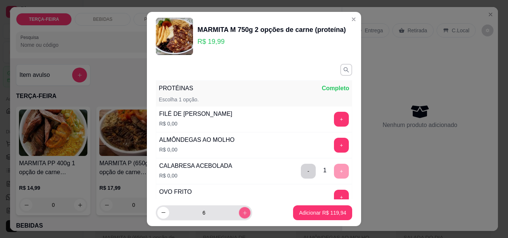
click at [242, 210] on icon "increase-product-quantity" at bounding box center [245, 213] width 6 height 6
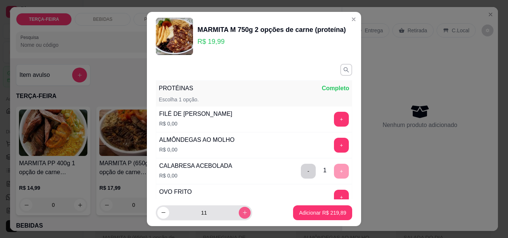
click at [242, 210] on icon "increase-product-quantity" at bounding box center [245, 213] width 6 height 6
type input "12"
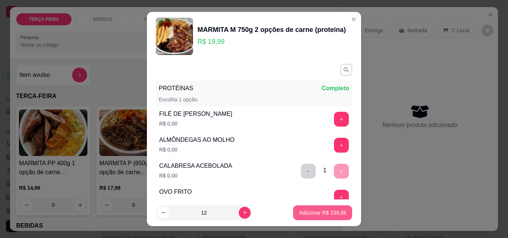
click at [304, 213] on p "Adicionar R$ 239,88" at bounding box center [322, 212] width 47 height 7
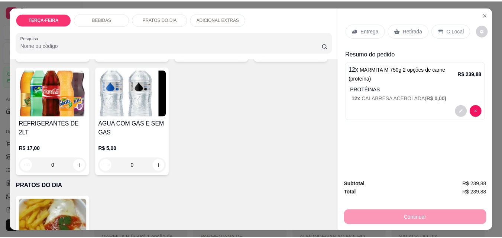
scroll to position [409, 0]
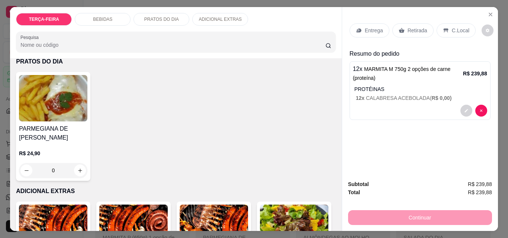
click at [87, 13] on h4 "REFRIGERANTES DE 2LT" at bounding box center [53, 4] width 68 height 18
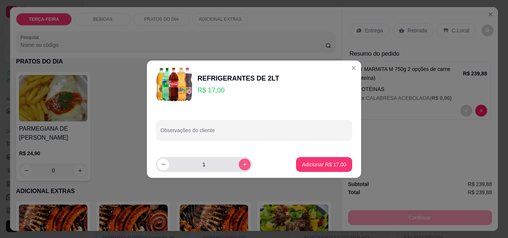
click at [239, 168] on button "increase-product-quantity" at bounding box center [245, 165] width 12 height 12
type input "4"
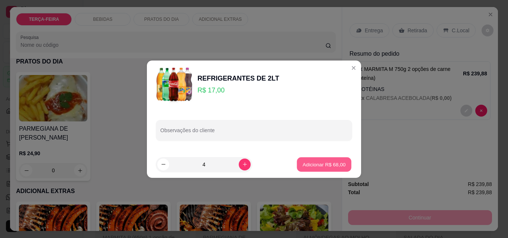
click at [302, 167] on p "Adicionar R$ 68,00" at bounding box center [323, 164] width 43 height 7
type input "4"
click at [299, 167] on div "Item avulso TERÇA-FEIRA MARMITA PP 400g 1 opção de carne (proteína) R$ 14,99 0 …" at bounding box center [175, 144] width 331 height 173
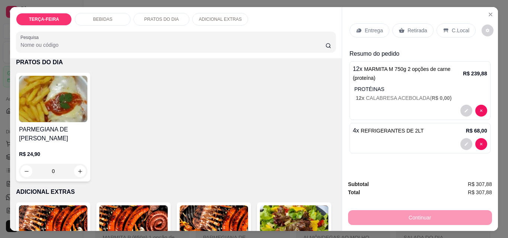
click at [373, 27] on p "Entrega" at bounding box center [374, 30] width 18 height 7
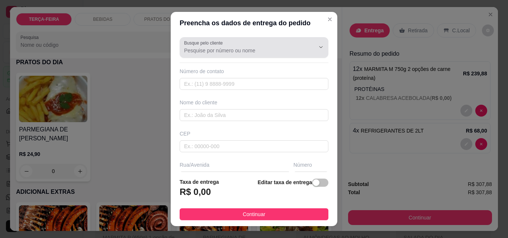
drag, startPoint x: 257, startPoint y: 46, endPoint x: 254, endPoint y: 49, distance: 4.0
click at [255, 49] on div at bounding box center [254, 47] width 140 height 15
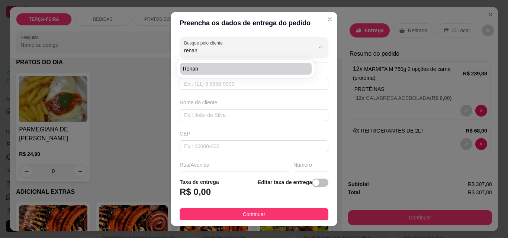
click at [197, 68] on span "Renan" at bounding box center [242, 68] width 118 height 7
type input "Renan"
type input "14981711349"
type input "Renan"
type input "Marejada"
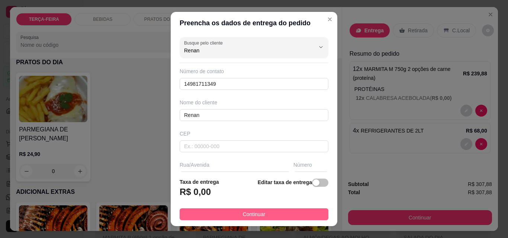
type input "Renan"
click at [266, 215] on button "Continuar" at bounding box center [253, 214] width 149 height 12
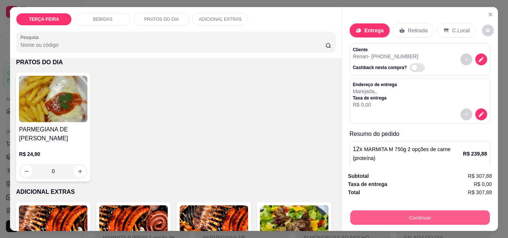
click at [435, 217] on button "Continuar" at bounding box center [419, 217] width 139 height 14
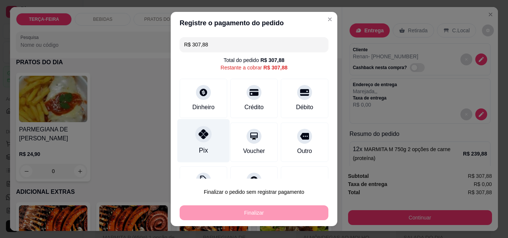
click at [200, 133] on icon at bounding box center [203, 134] width 10 height 10
type input "R$ 0,00"
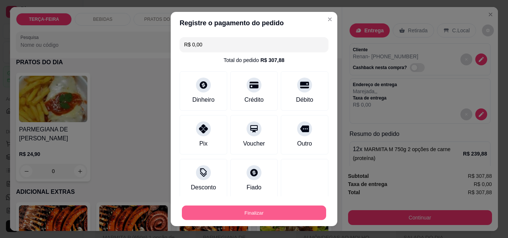
click at [237, 208] on button "Finalizar" at bounding box center [254, 213] width 144 height 14
click at [237, 208] on div "Finalizar" at bounding box center [253, 213] width 149 height 15
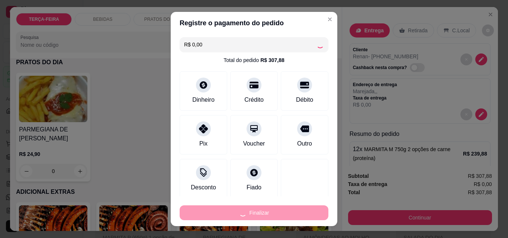
type input "0"
type input "-R$ 307,88"
